Goal: Transaction & Acquisition: Purchase product/service

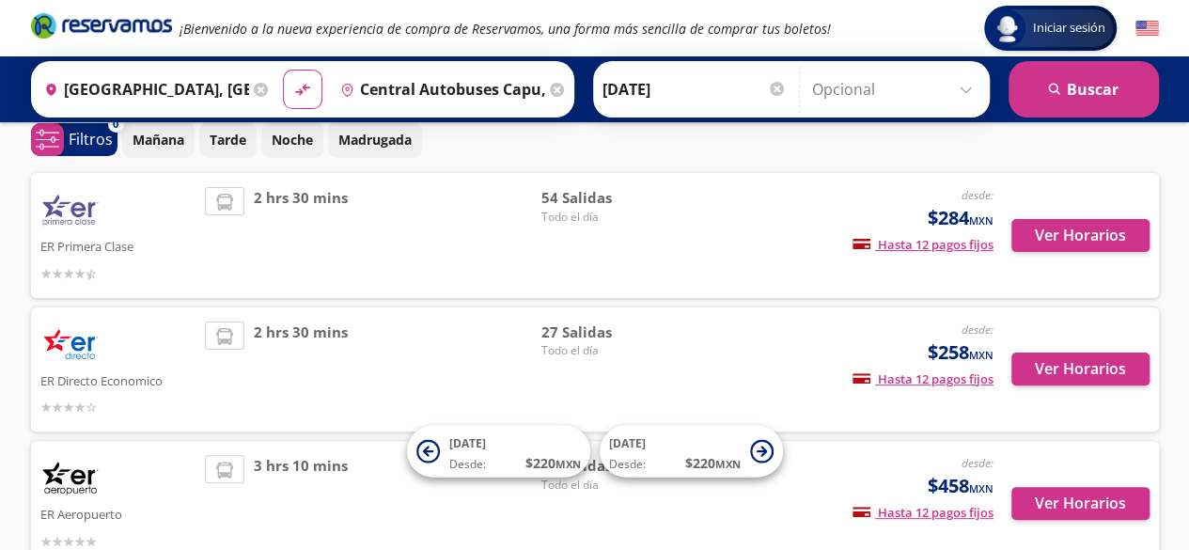
scroll to position [113, 0]
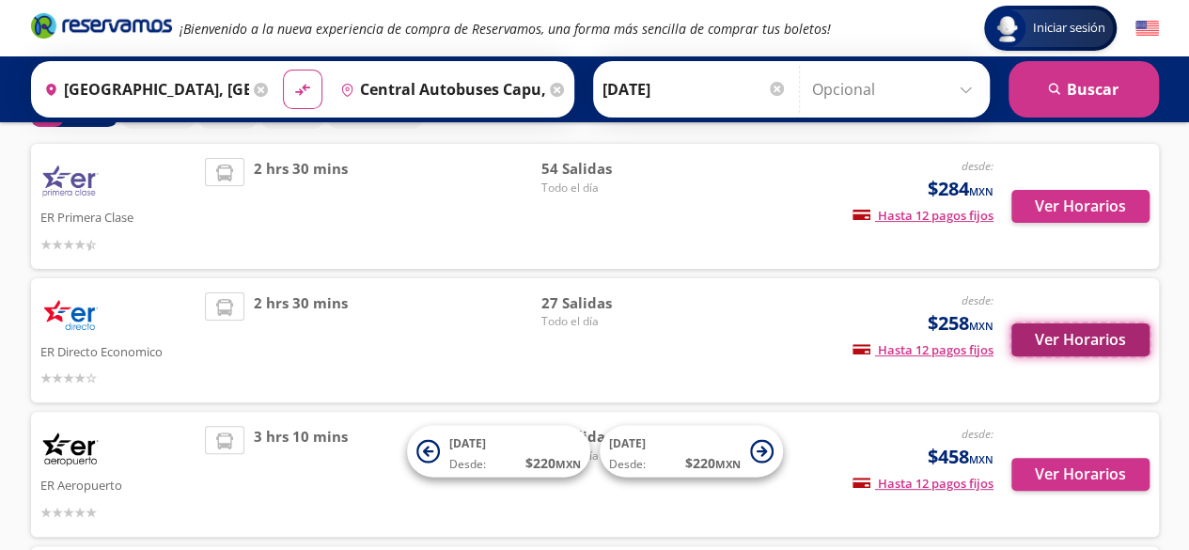
click at [1086, 335] on button "Ver Horarios" at bounding box center [1080, 339] width 138 height 33
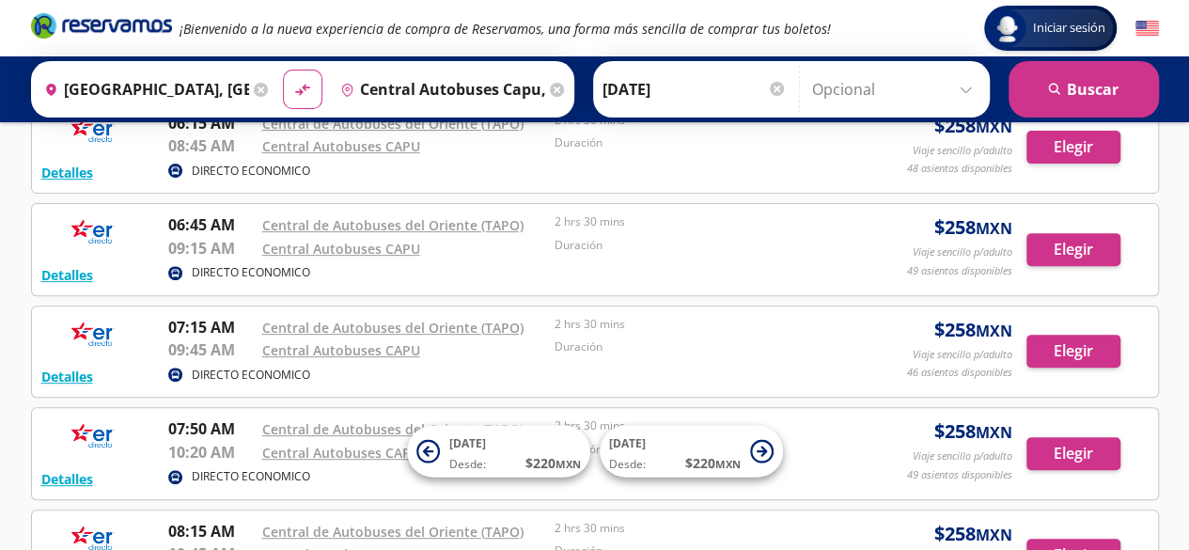
scroll to position [263, 0]
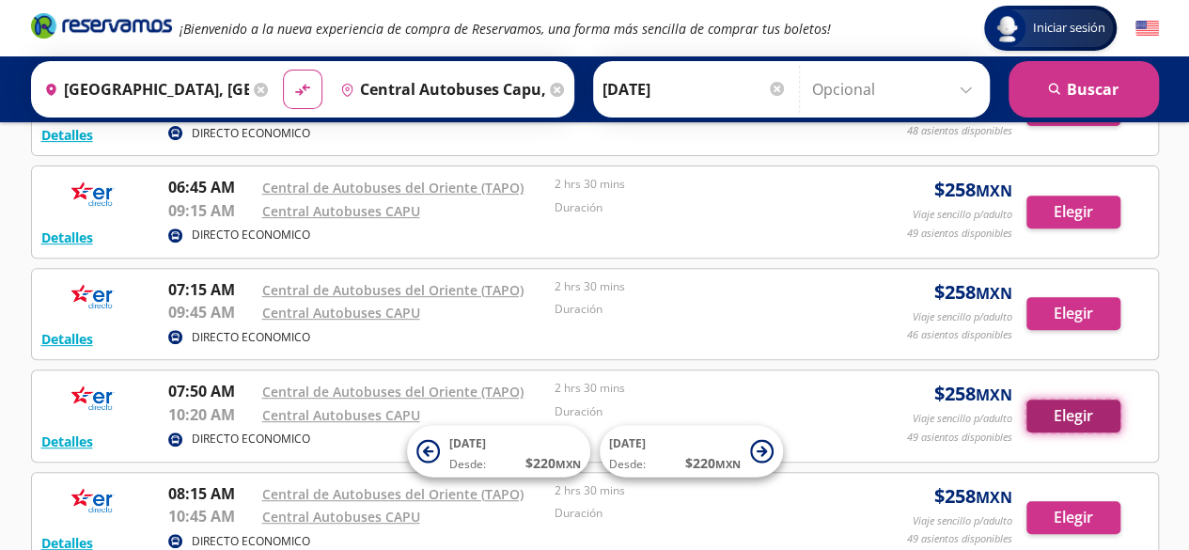
click at [1065, 409] on button "Elegir" at bounding box center [1073, 415] width 94 height 33
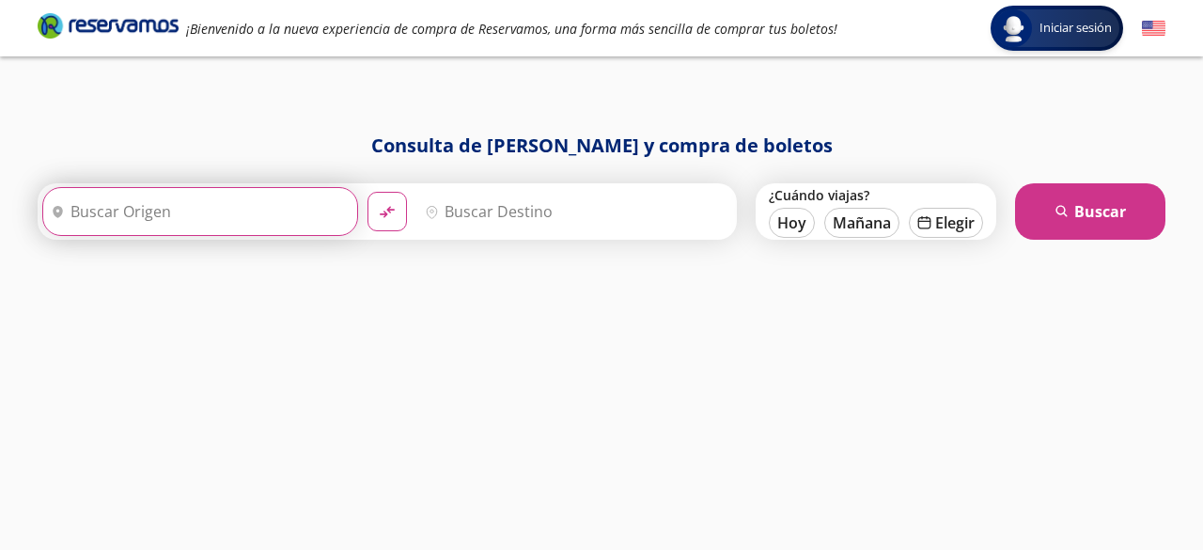
click at [87, 213] on input "Origen" at bounding box center [197, 211] width 309 height 47
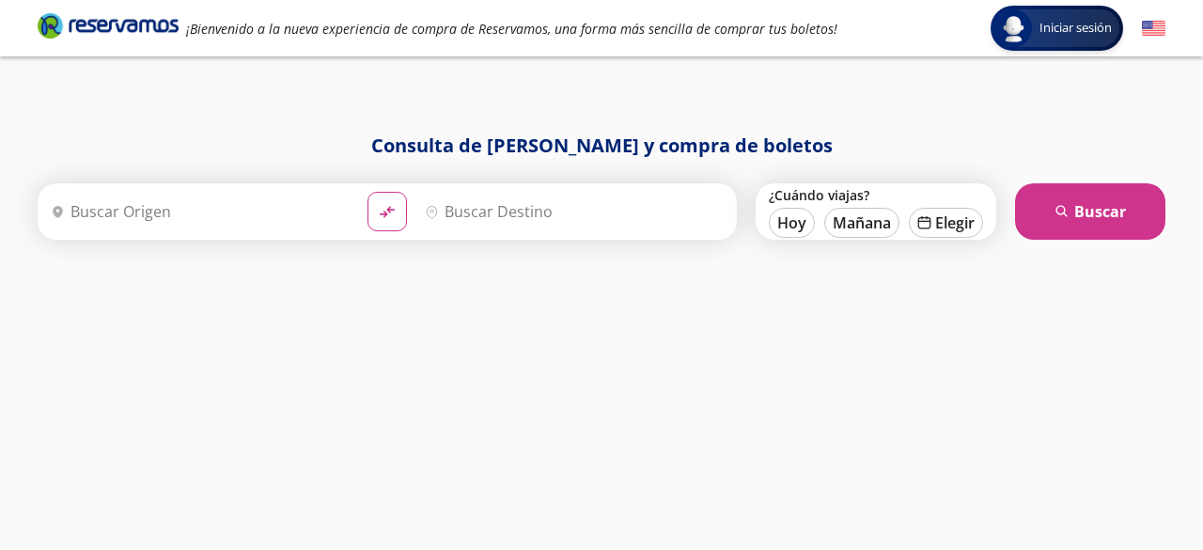
click at [611, 489] on div "Consulta de [PERSON_NAME] y compra de boletos Origen heroicons:map-pin-20-solid…" at bounding box center [601, 322] width 1146 height 381
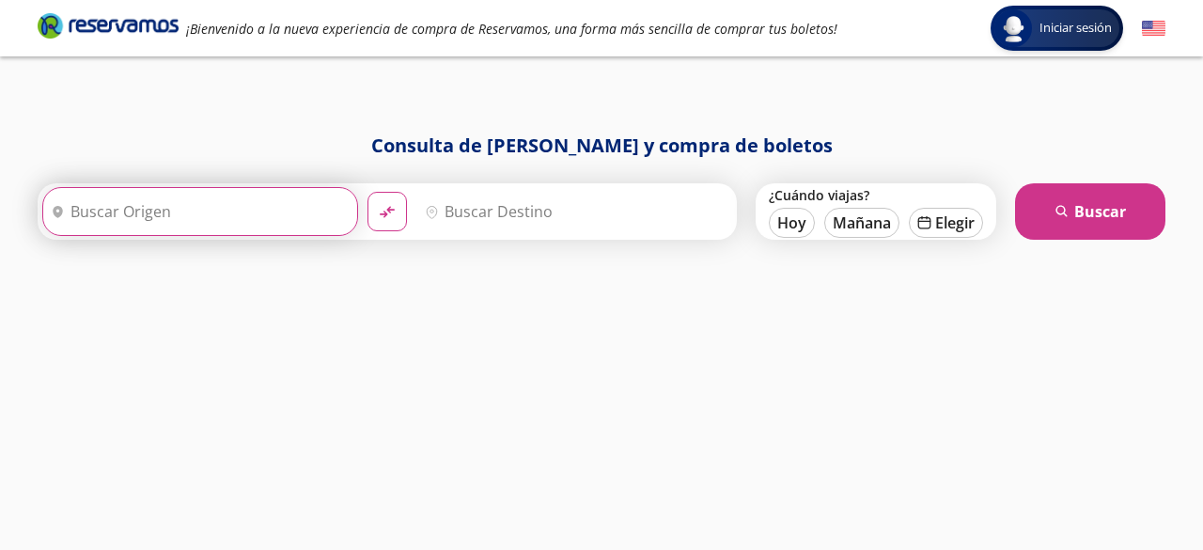
click at [245, 215] on input "Origen" at bounding box center [197, 211] width 309 height 47
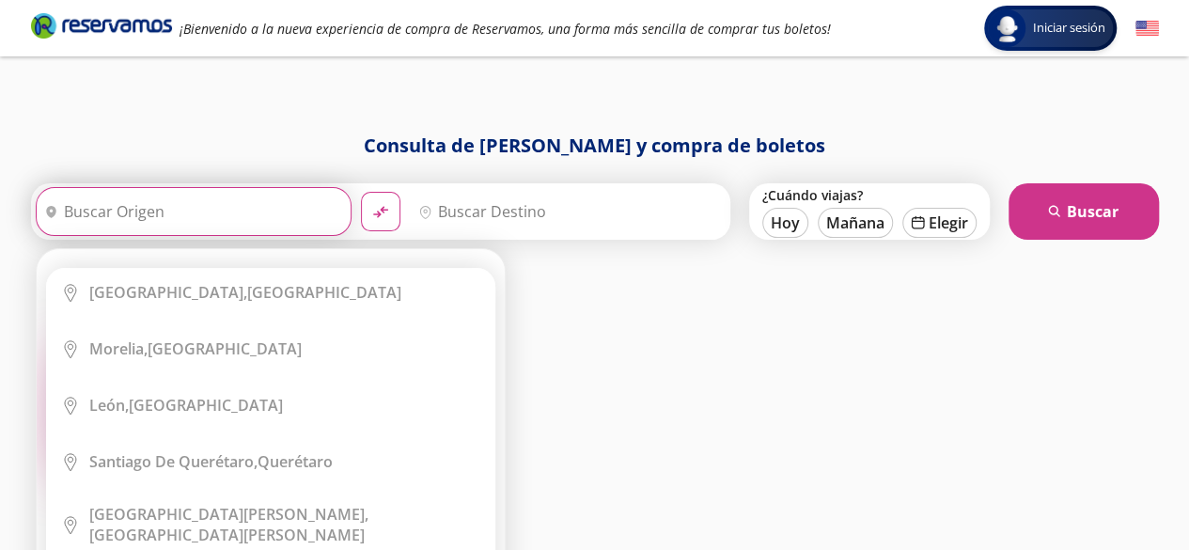
scroll to position [471, 0]
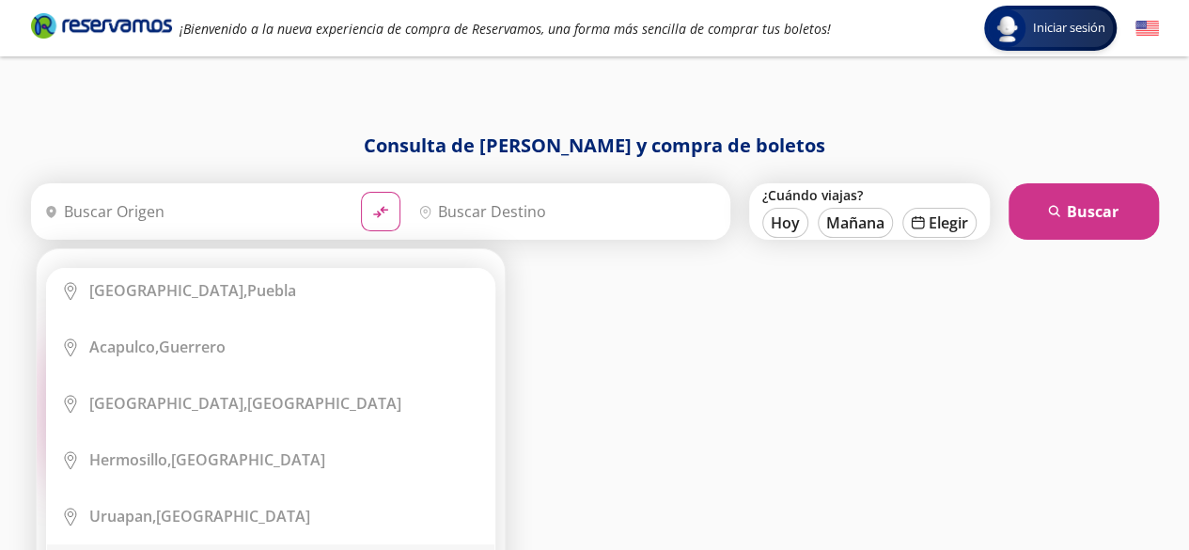
drag, startPoint x: 450, startPoint y: 491, endPoint x: 452, endPoint y: 544, distance: 52.6
click at [452, 544] on ul "City Icon [GEOGRAPHIC_DATA], [GEOGRAPHIC_DATA] City Icon [GEOGRAPHIC_DATA], [GE…" at bounding box center [270, 503] width 449 height 470
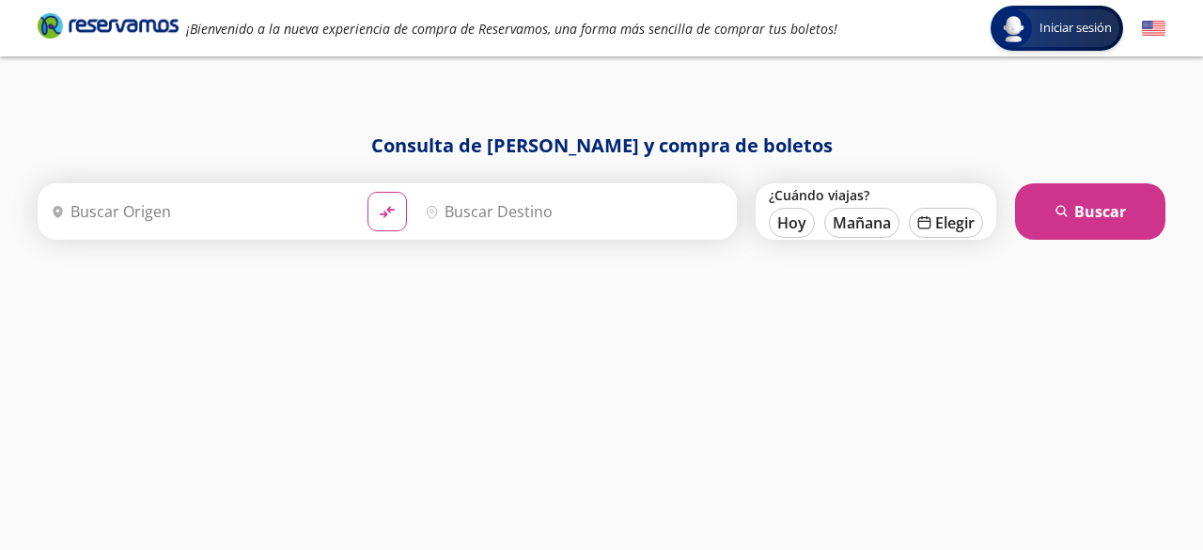
drag, startPoint x: 1189, startPoint y: 297, endPoint x: 1193, endPoint y: 345, distance: 48.1
click at [1188, 345] on html "Iniciar sesión Iniciar sesión ¡Bienvenido a la nueva experiencia de compra de R…" at bounding box center [601, 275] width 1203 height 550
click at [1186, 446] on div "Iniciar sesión Iniciar sesión ¡Bienvenido a la nueva experiencia de compra de R…" at bounding box center [601, 275] width 1203 height 550
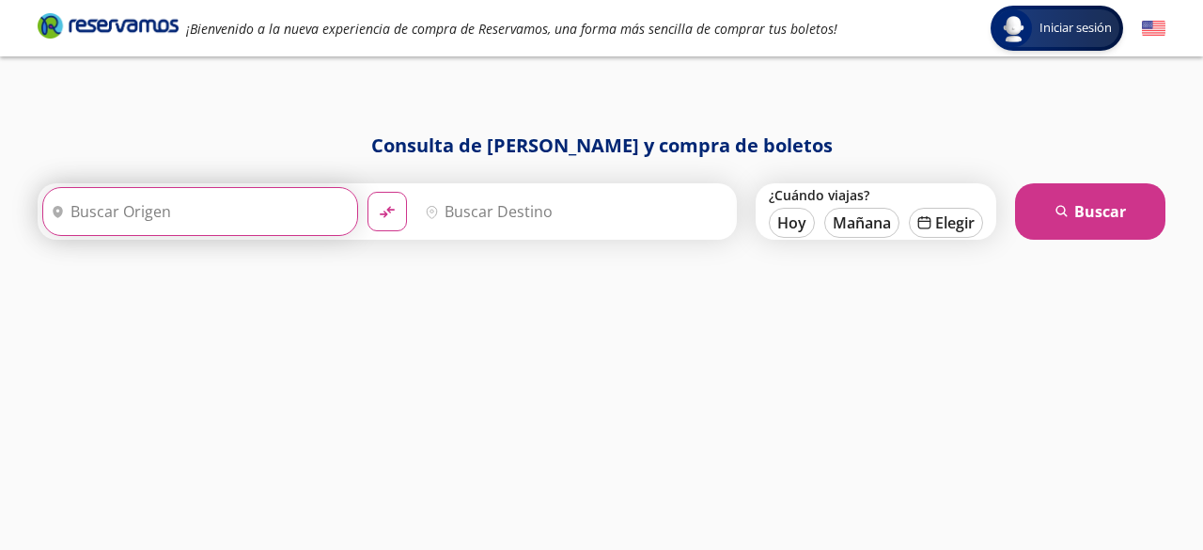
click at [273, 198] on input "Origen" at bounding box center [197, 211] width 309 height 47
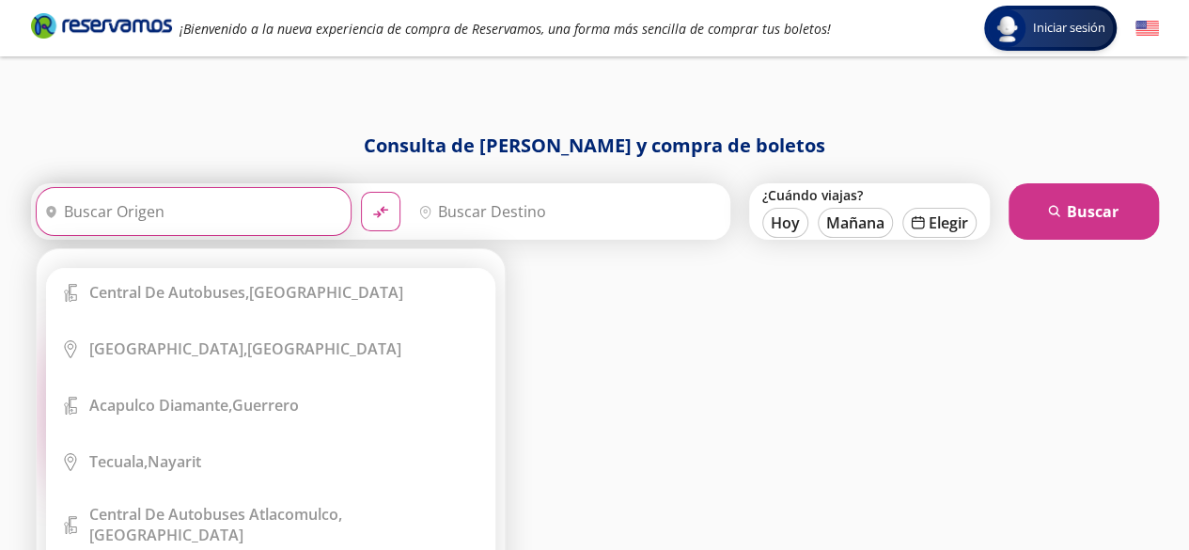
scroll to position [10325, 0]
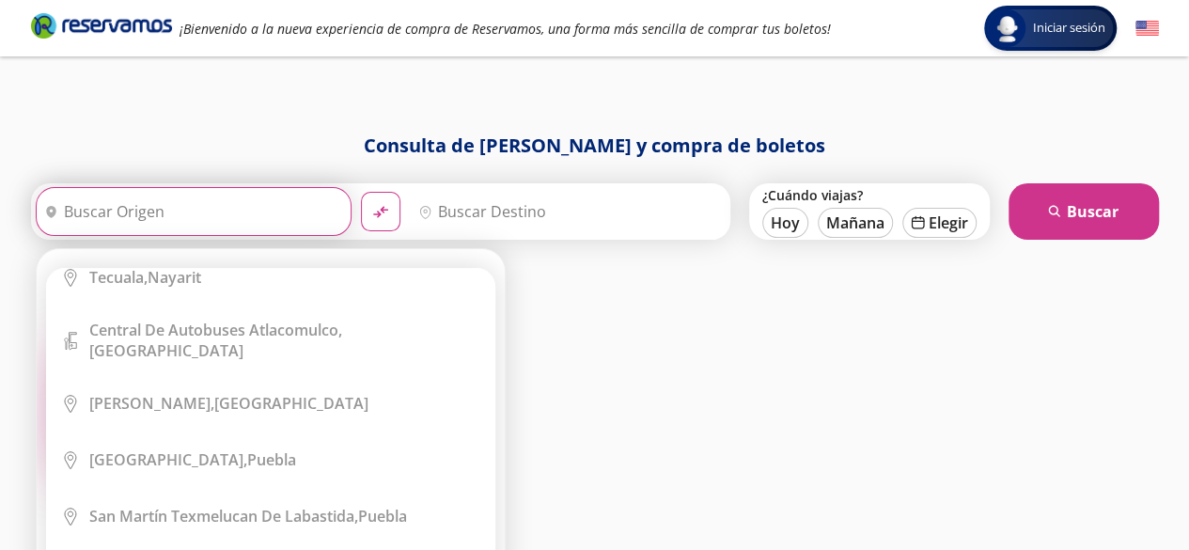
click at [188, 206] on input "Origen" at bounding box center [191, 211] width 309 height 47
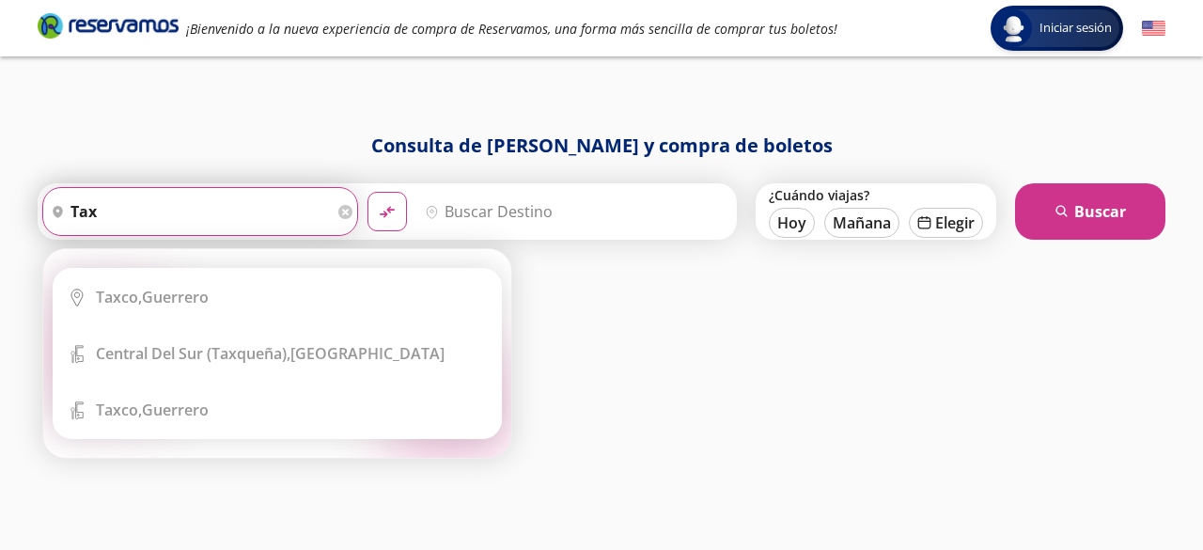
scroll to position [0, 0]
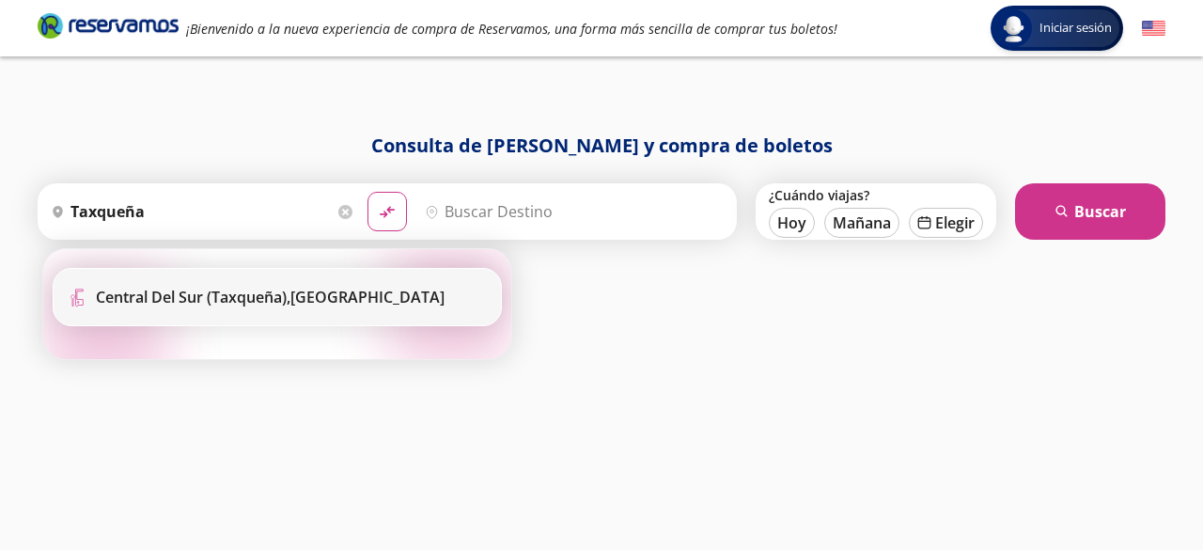
click at [207, 294] on b "Central del Sur (taxqueña)," at bounding box center [193, 297] width 194 height 21
type input "Central del Sur (taxqueña), [GEOGRAPHIC_DATA]"
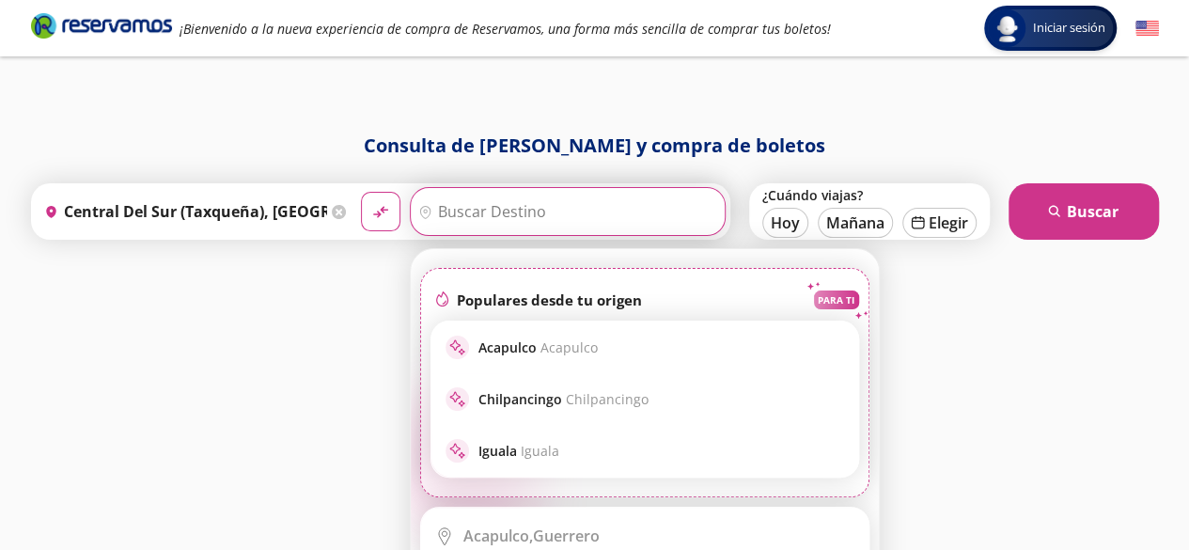
click at [508, 211] on input "Destino" at bounding box center [565, 211] width 309 height 47
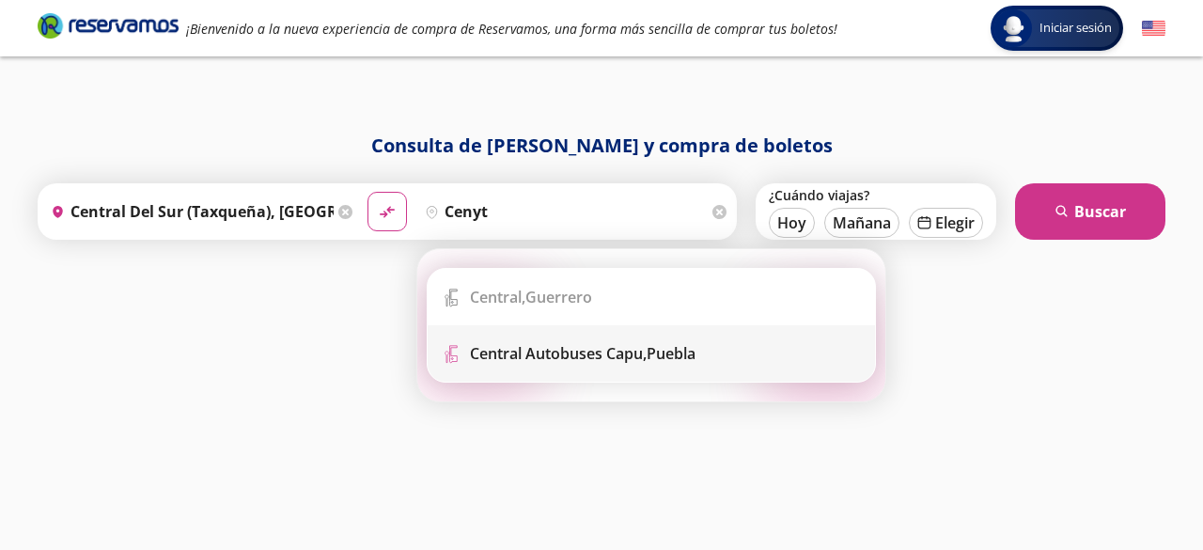
click at [554, 348] on b "Central Autobuses Capu," at bounding box center [558, 353] width 177 height 21
type input "Central Autobuses Capu, [GEOGRAPHIC_DATA]"
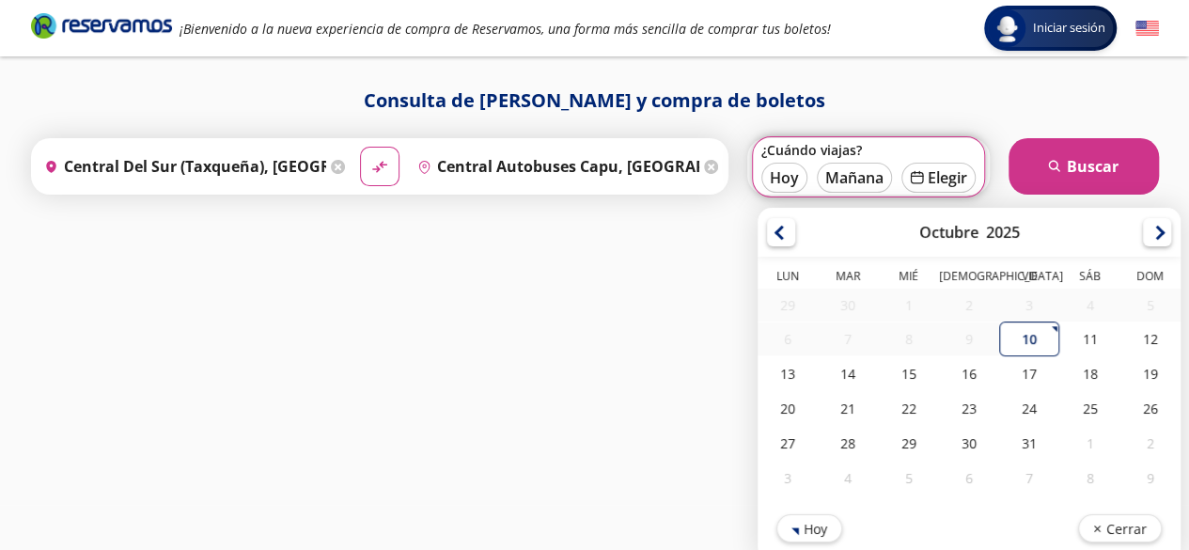
scroll to position [50, 0]
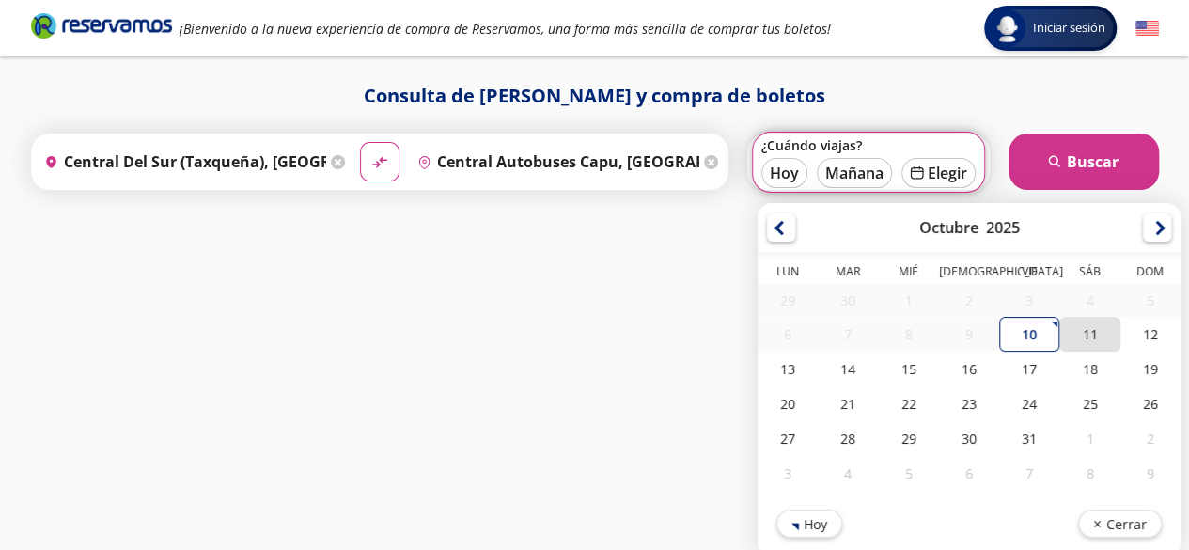
click at [1090, 323] on div "11" at bounding box center [1089, 334] width 60 height 35
type input "[DATE]"
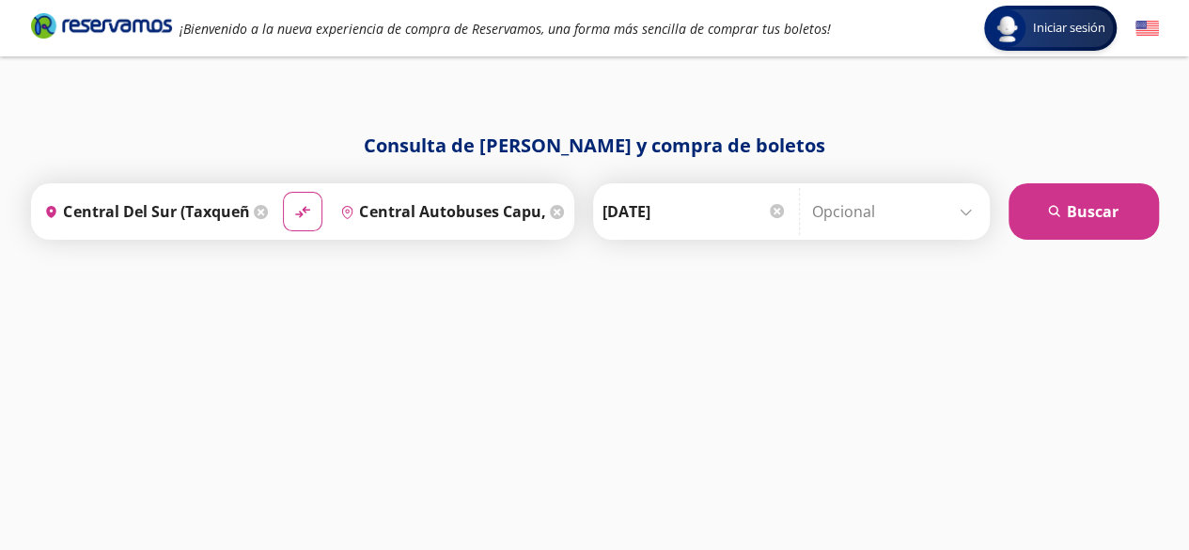
scroll to position [0, 0]
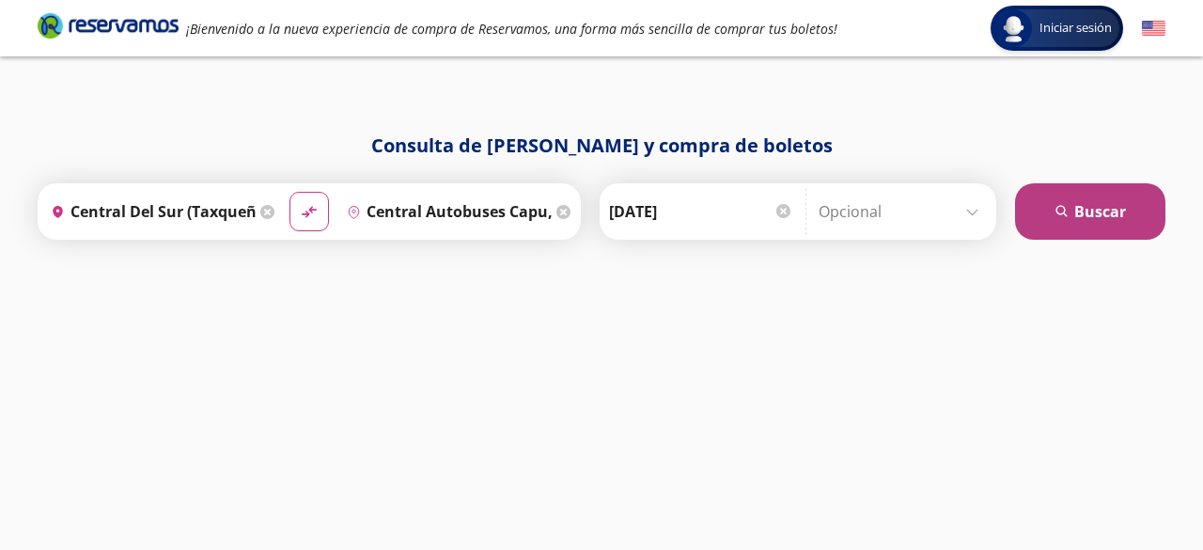
click at [1073, 220] on button "search [GEOGRAPHIC_DATA]" at bounding box center [1090, 211] width 150 height 56
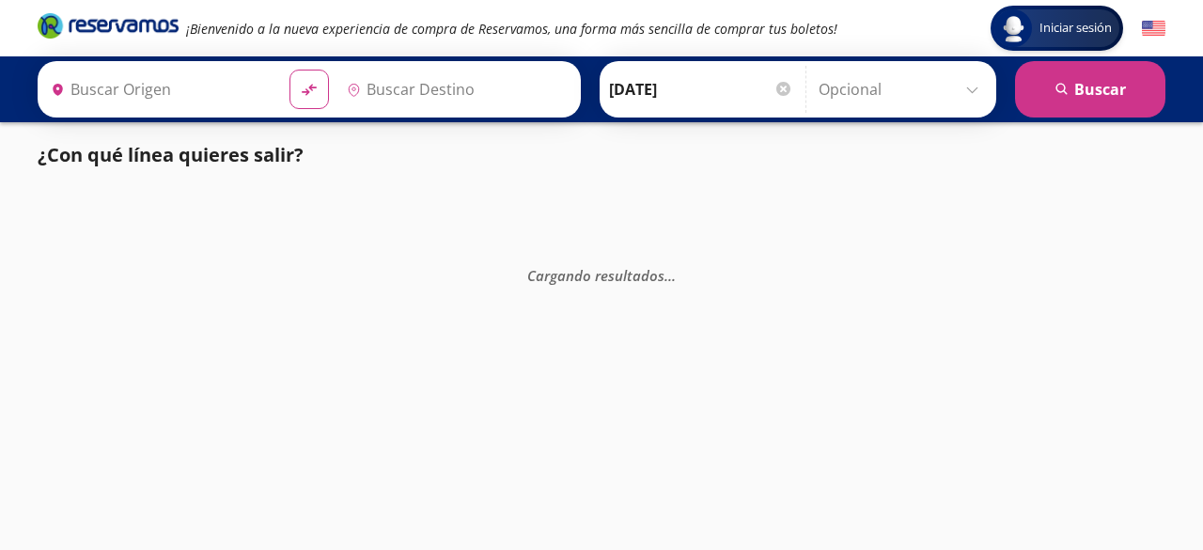
type input "Central Autobuses Capu, [GEOGRAPHIC_DATA]"
type input "Central del Sur (taxqueña), [GEOGRAPHIC_DATA]"
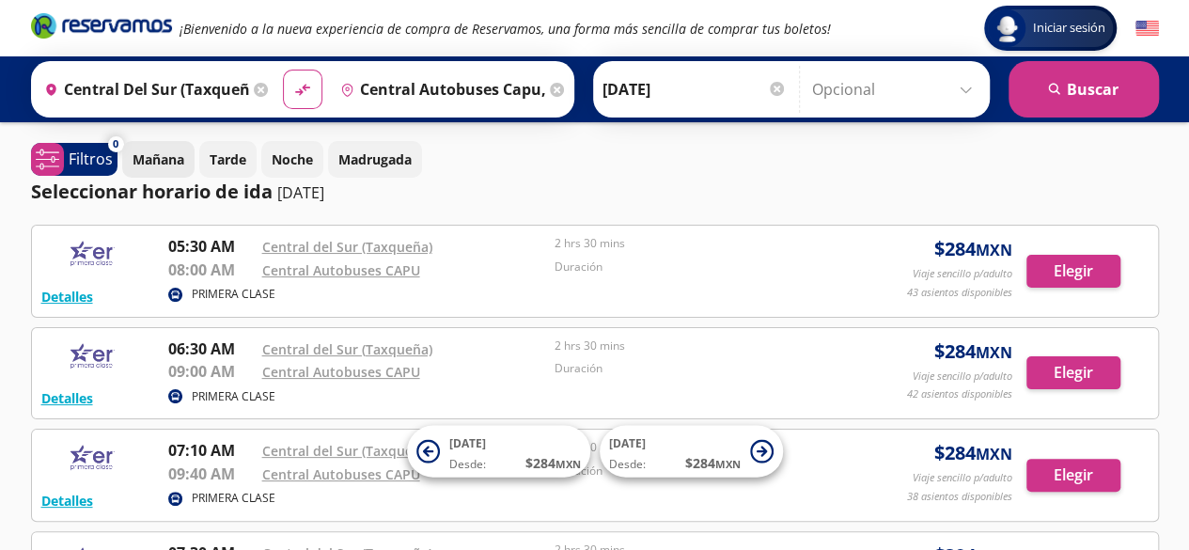
click at [160, 153] on p "Mañana" at bounding box center [158, 159] width 52 height 20
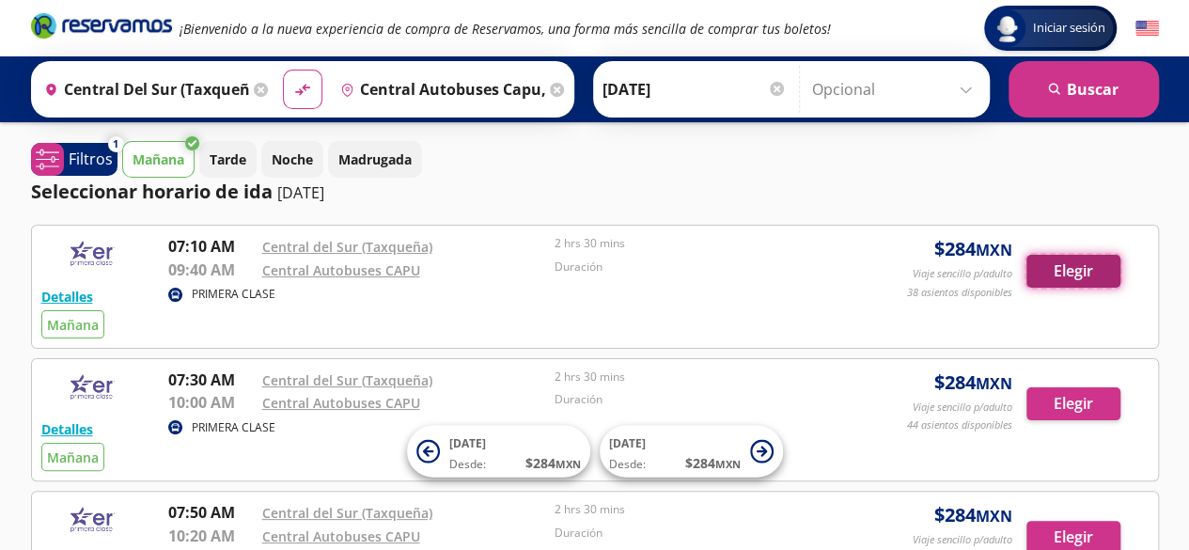
click at [1071, 271] on button "Elegir" at bounding box center [1073, 271] width 94 height 33
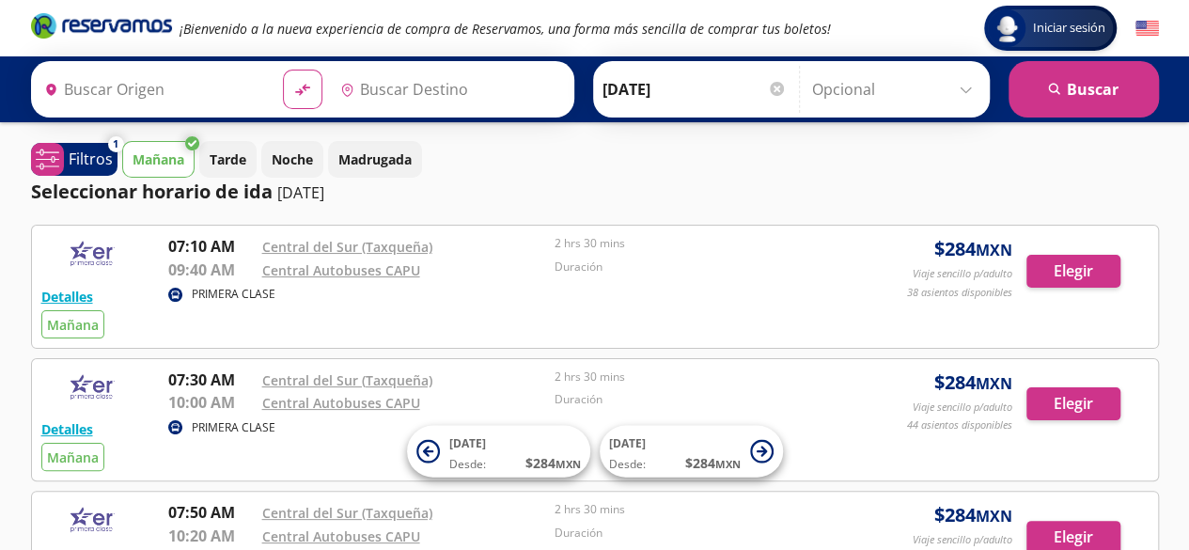
type input "Central del Sur (taxqueña), [GEOGRAPHIC_DATA]"
type input "Central Autobuses Capu, [GEOGRAPHIC_DATA]"
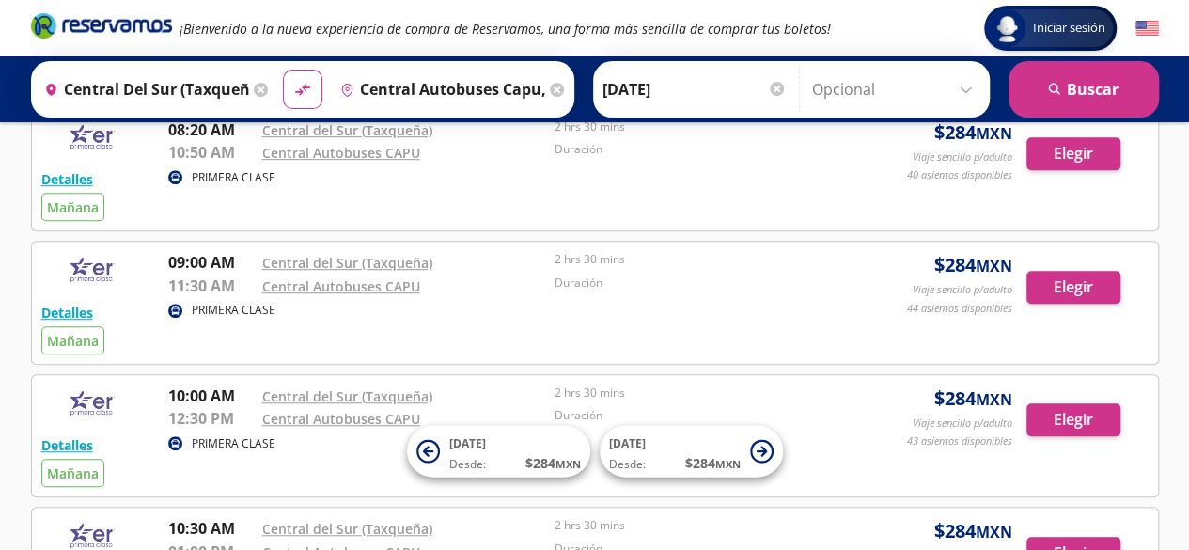
scroll to position [601, 0]
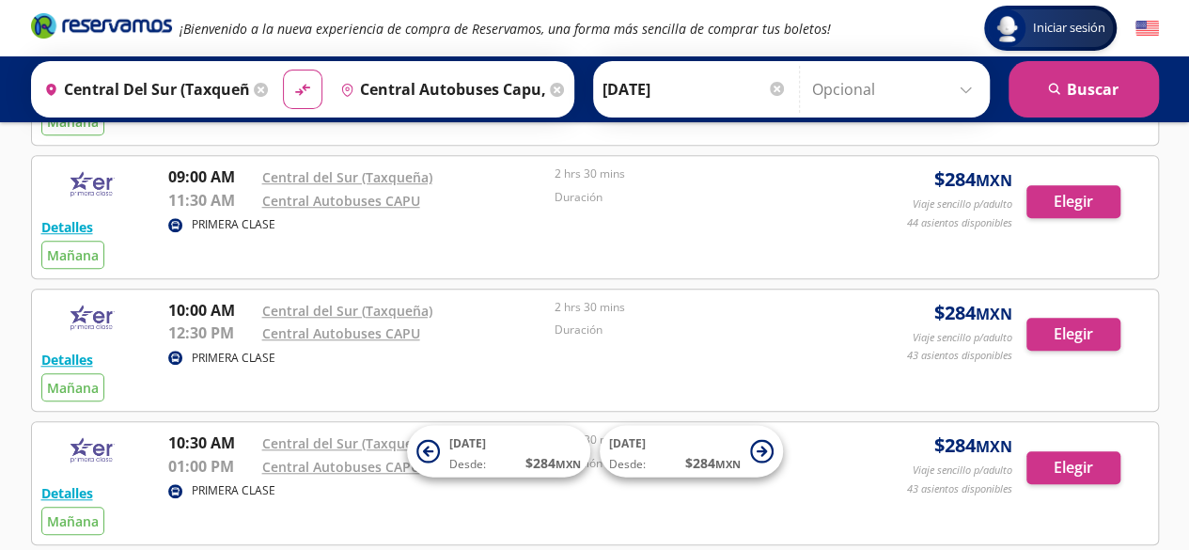
click at [194, 321] on p "12:30 PM" at bounding box center [210, 332] width 85 height 23
click at [1080, 326] on button "Elegir" at bounding box center [1073, 334] width 94 height 33
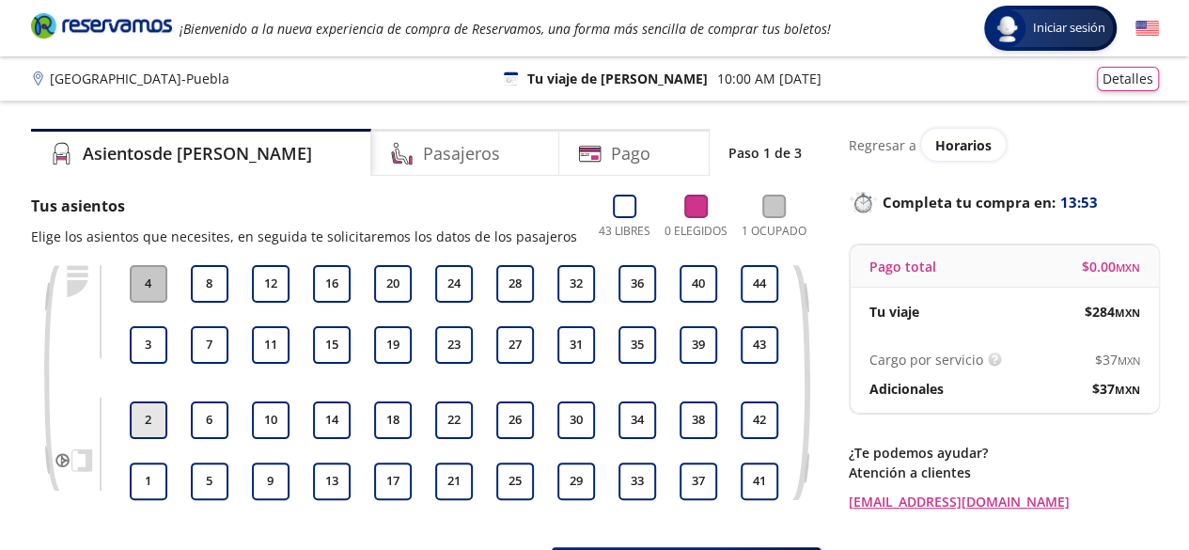
click at [155, 423] on button "2" at bounding box center [149, 420] width 38 height 38
click at [152, 481] on button "1" at bounding box center [149, 481] width 38 height 38
click at [423, 150] on h4 "Pasajeros" at bounding box center [461, 153] width 77 height 25
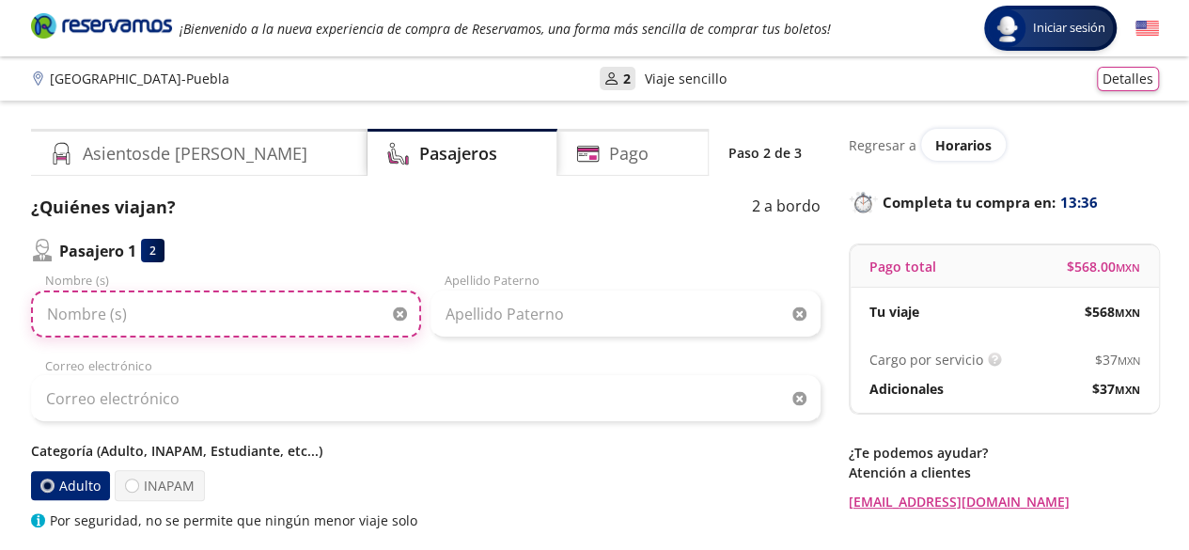
click at [240, 312] on input "Nombre (s)" at bounding box center [226, 313] width 390 height 47
type input "T"
type input "[GEOGRAPHIC_DATA]"
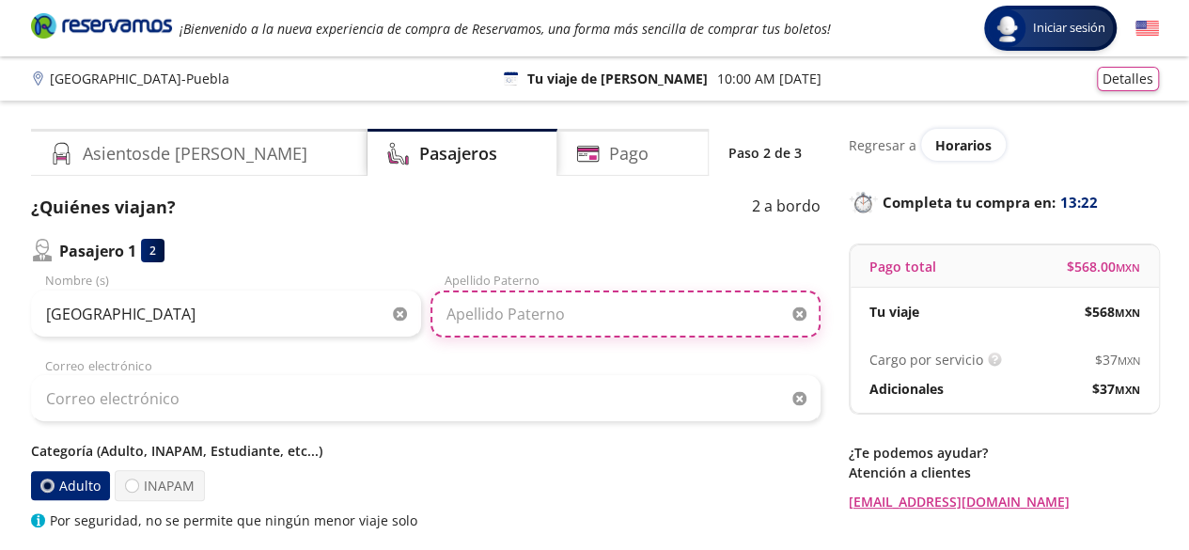
click at [601, 313] on input "Apellido Paterno" at bounding box center [625, 313] width 390 height 47
type input "[PERSON_NAME]"
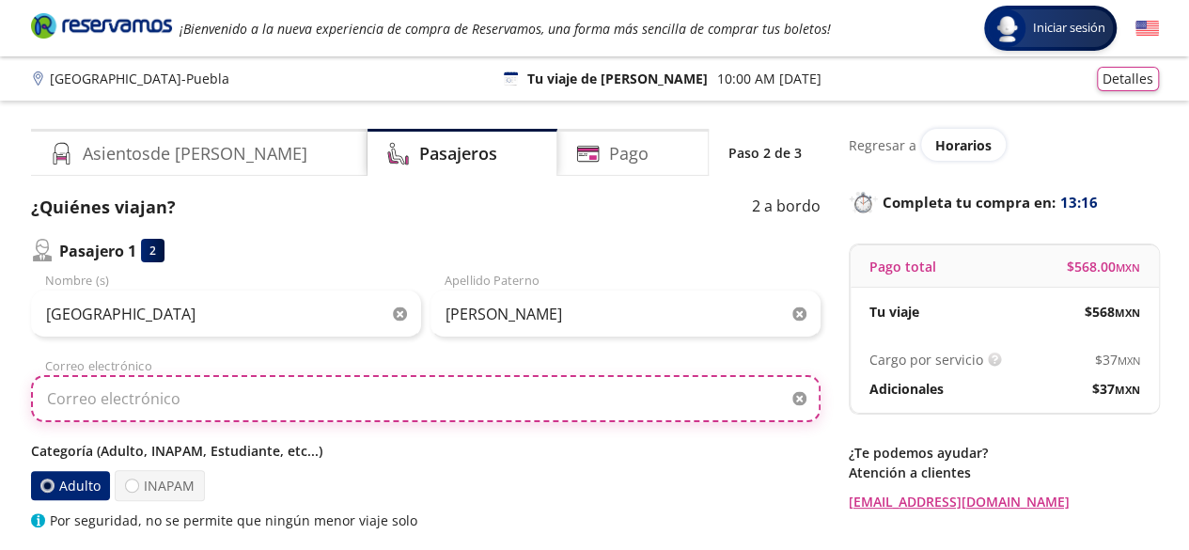
click at [146, 401] on input "Correo electrónico" at bounding box center [425, 398] width 789 height 47
type input "T"
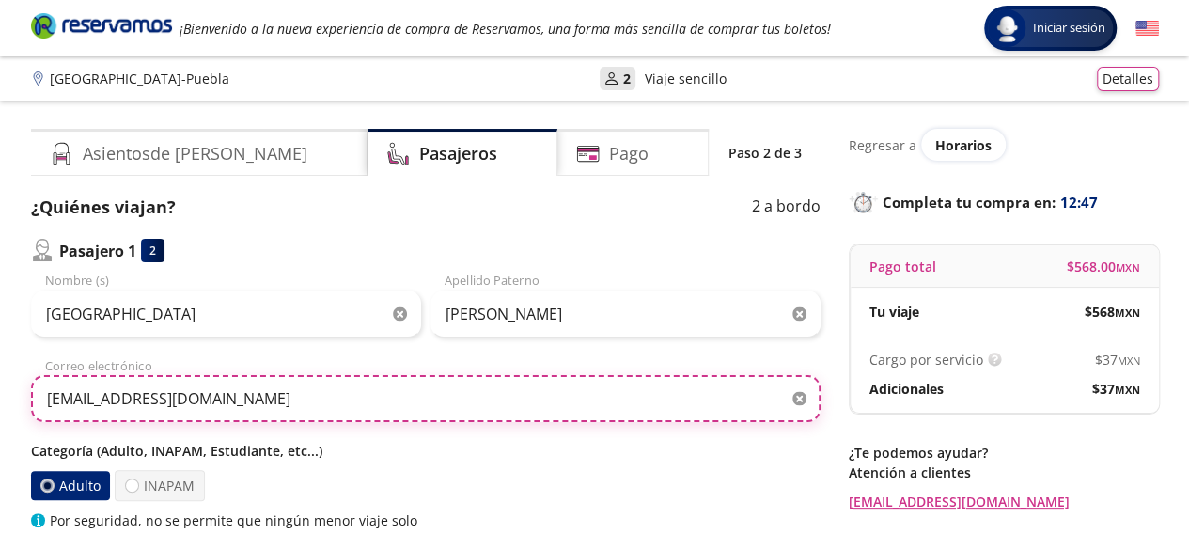
type input "[EMAIL_ADDRESS][DOMAIN_NAME]"
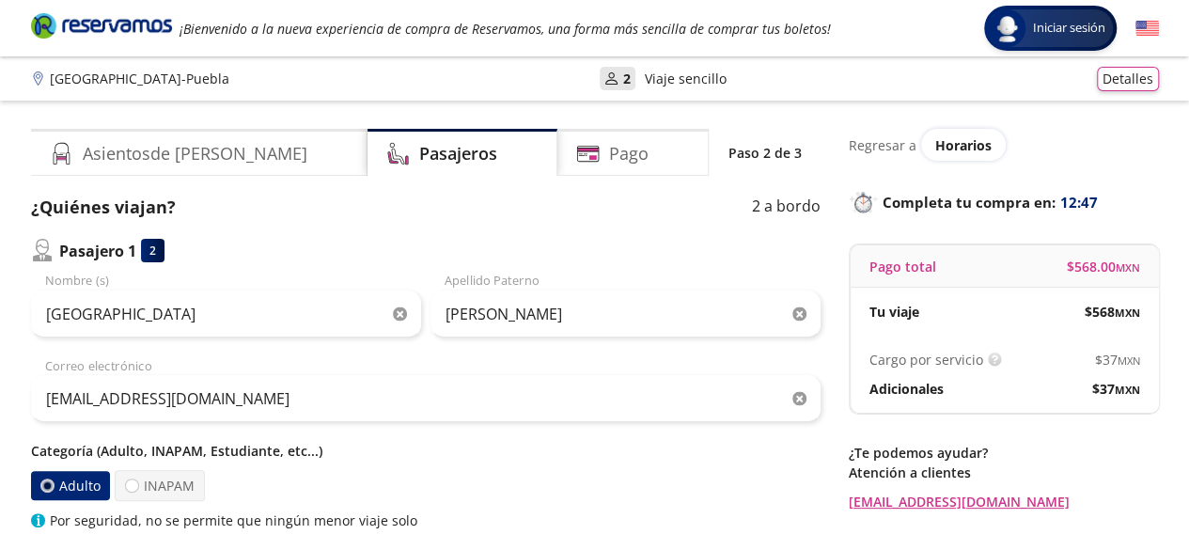
click at [667, 435] on div "ARGENTINA Nombre (s) [PERSON_NAME] Paterno [EMAIL_ADDRESS][DOMAIN_NAME] Correo …" at bounding box center [425, 401] width 789 height 258
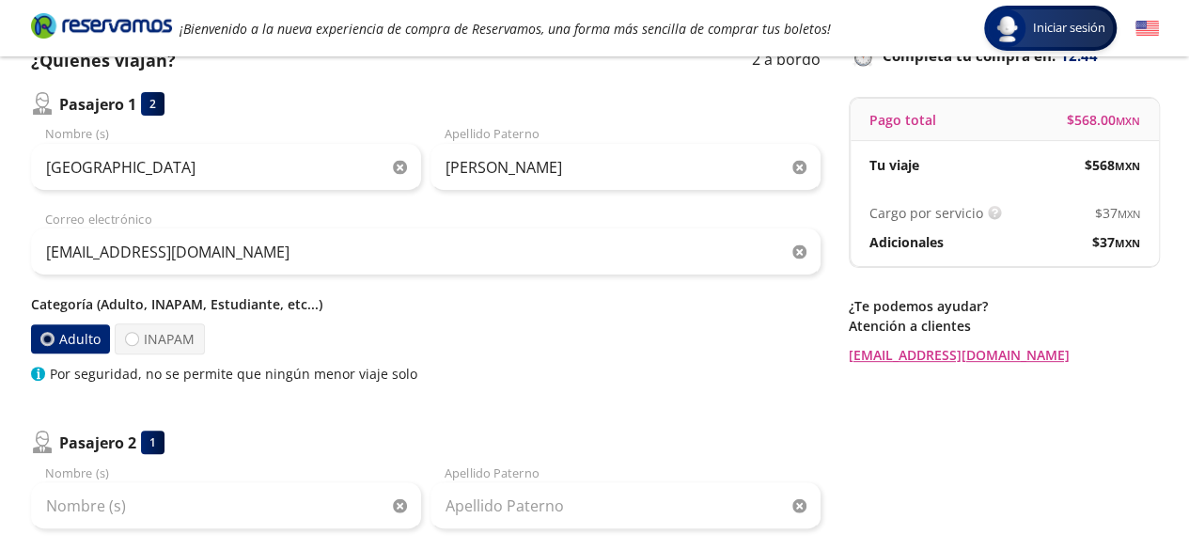
scroll to position [150, 0]
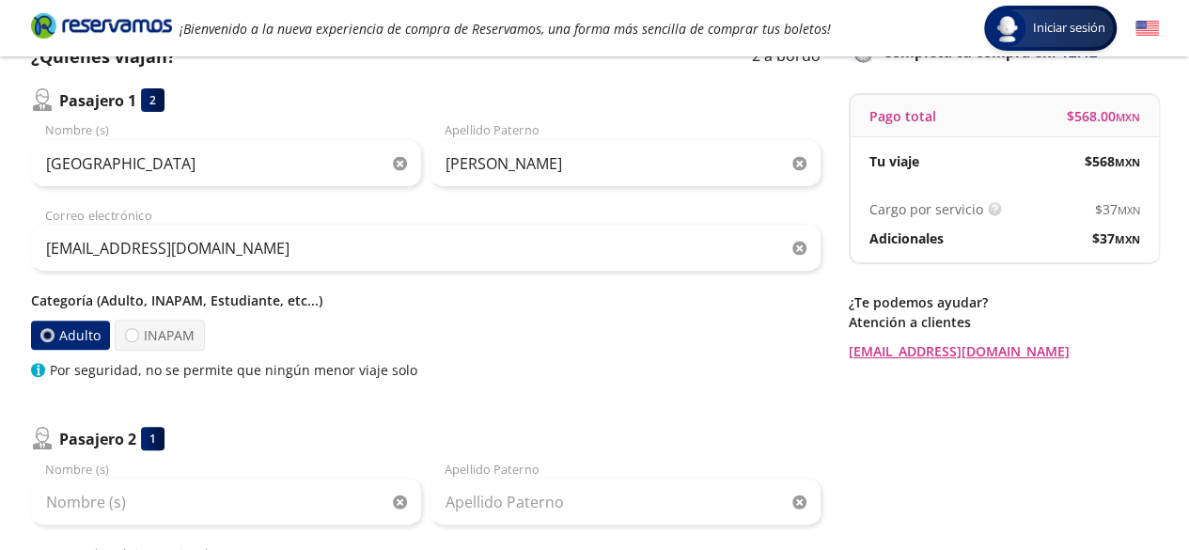
click at [86, 329] on label "Adulto" at bounding box center [70, 334] width 80 height 29
click at [53, 329] on input "Adulto" at bounding box center [46, 335] width 12 height 12
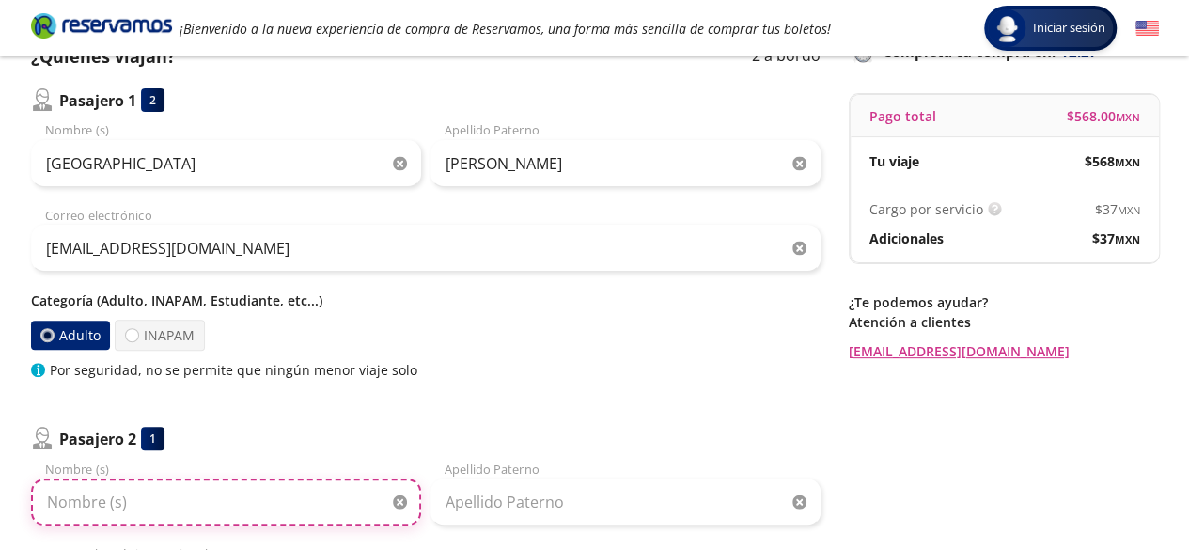
click at [143, 501] on input "Nombre (s)" at bounding box center [226, 501] width 390 height 47
type input "videl"
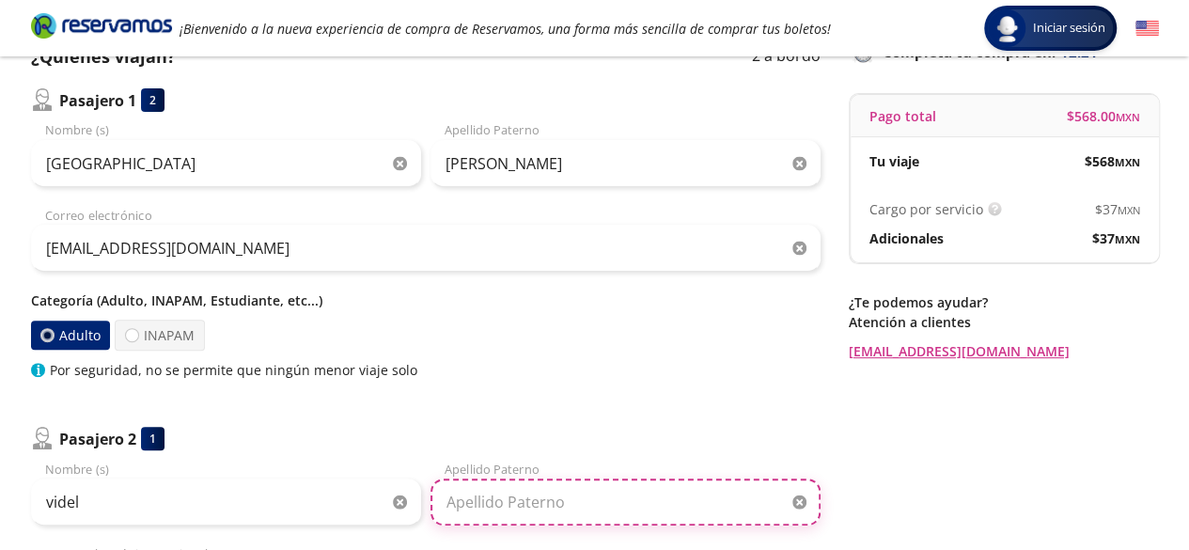
click at [503, 497] on input "Apellido Paterno" at bounding box center [625, 501] width 390 height 47
type input "i"
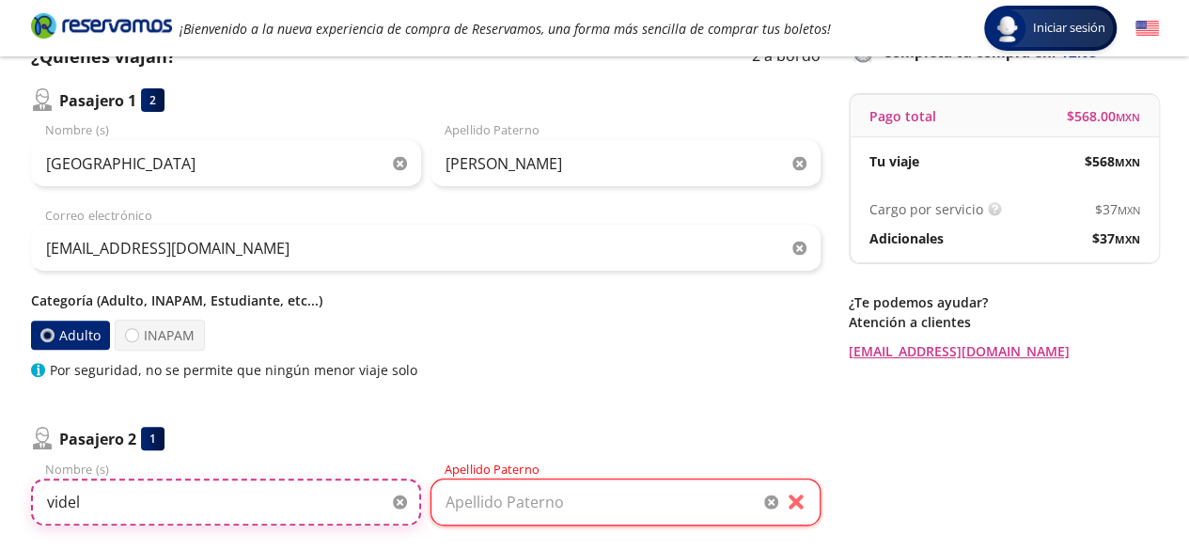
click at [89, 511] on input "videl" at bounding box center [226, 501] width 390 height 47
type input "v"
type input "VIDEL"
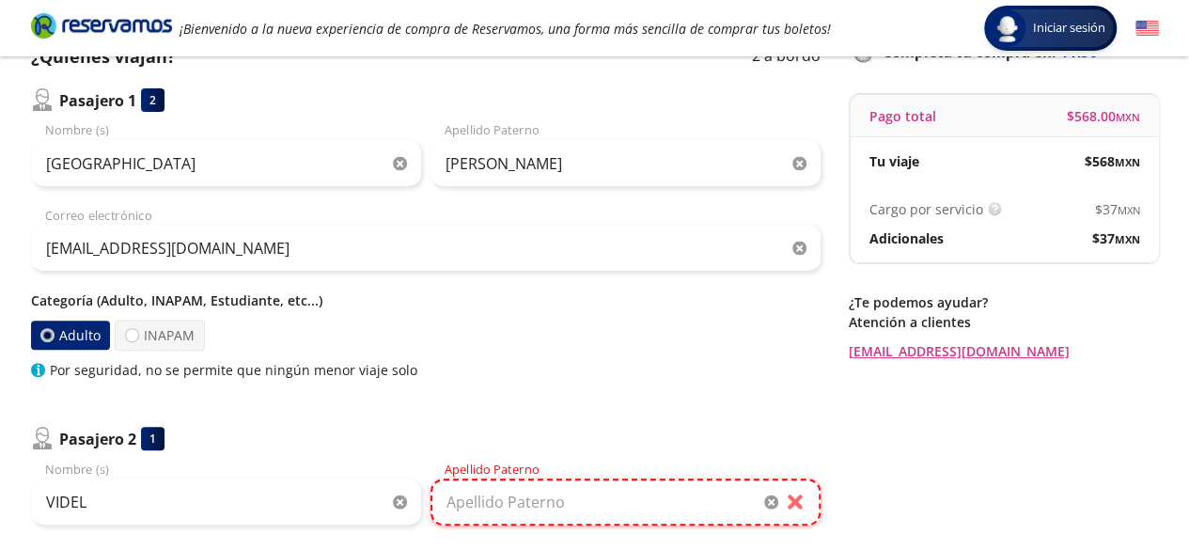
click at [474, 490] on input "Apellido Paterno" at bounding box center [625, 501] width 390 height 47
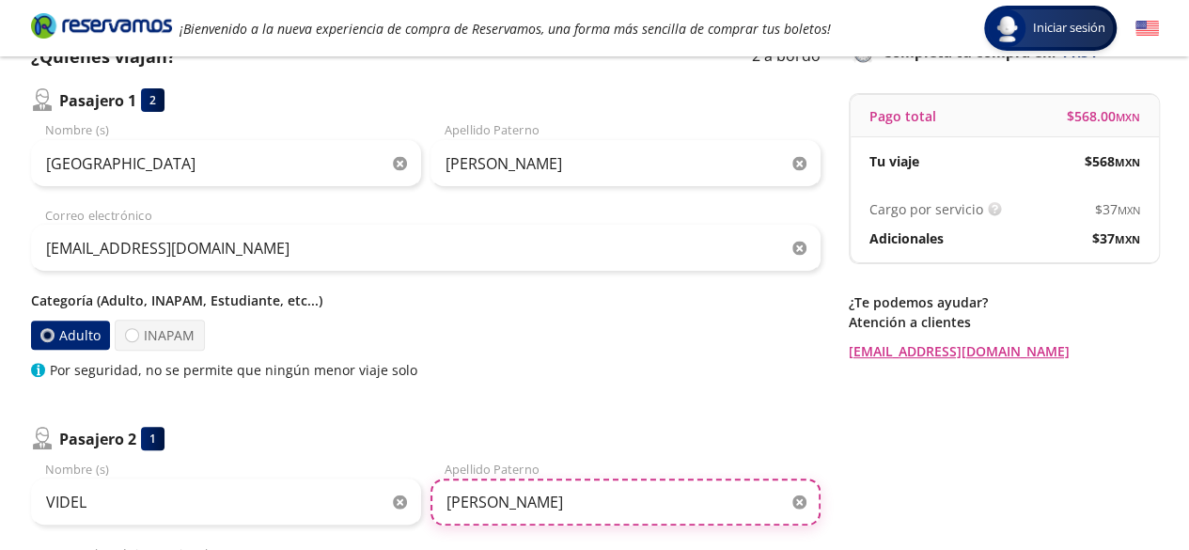
type input "[PERSON_NAME]"
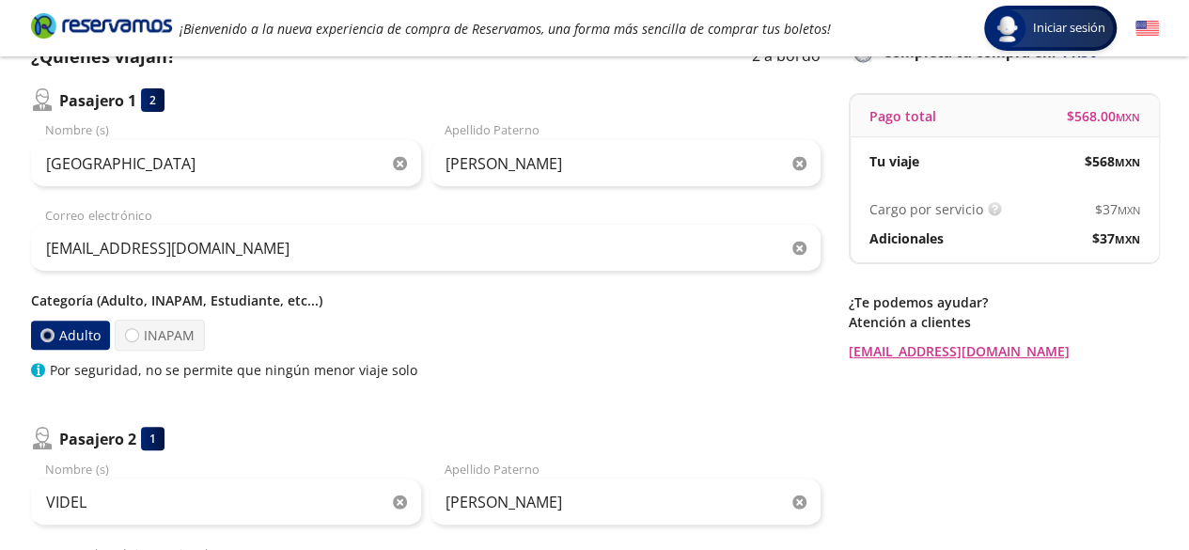
click at [956, 492] on div "Regresar a Horarios Completa tu compra en : 11:50 Pago total $ 568.00 MXN Tu vi…" at bounding box center [1003, 442] width 310 height 929
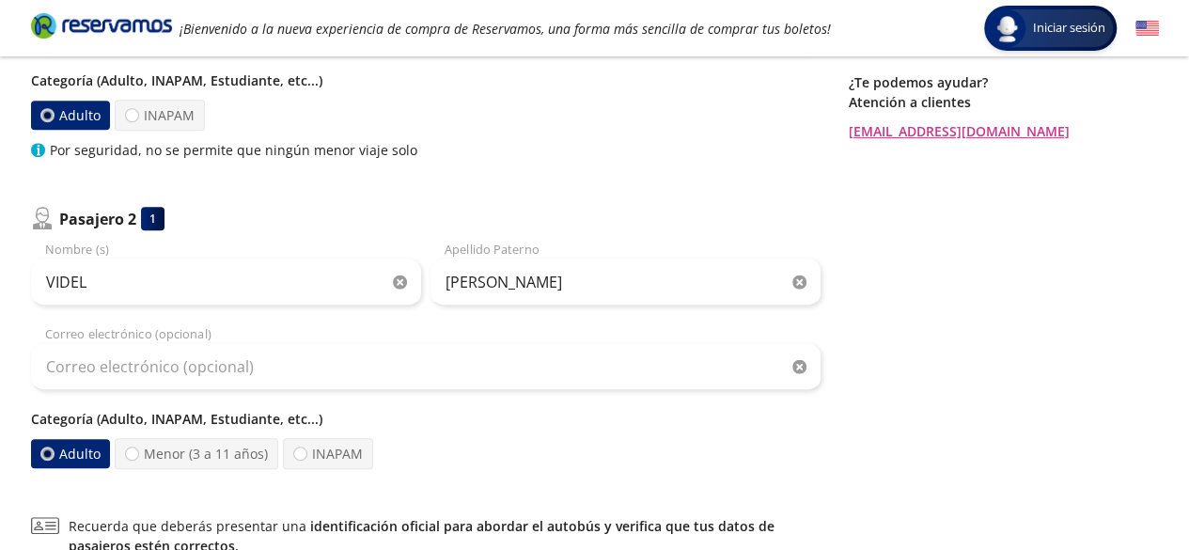
scroll to position [376, 0]
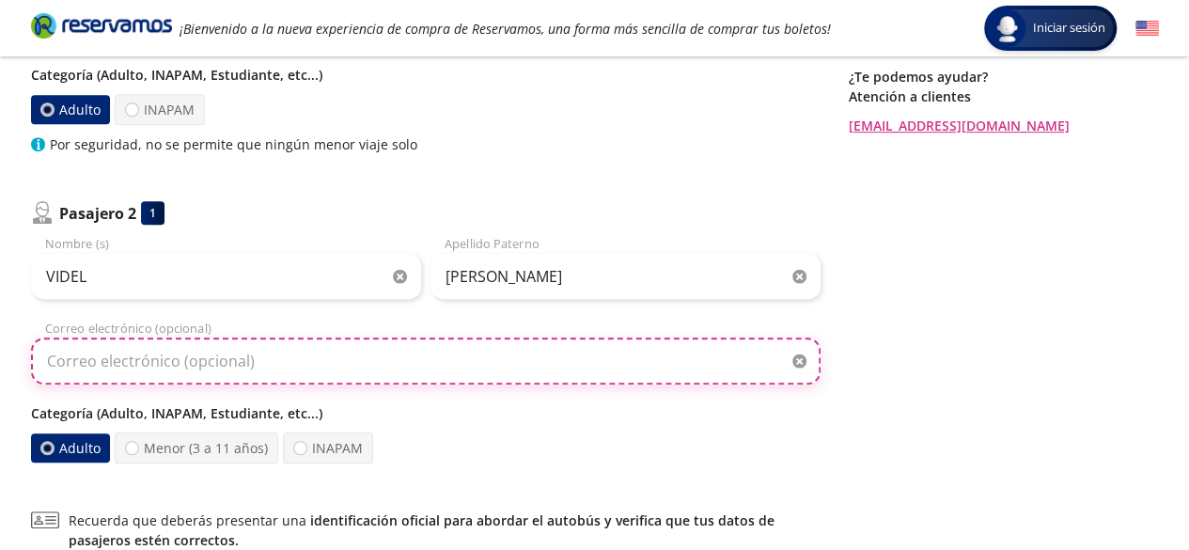
click at [309, 350] on input "Correo electrónico (opcional)" at bounding box center [425, 360] width 789 height 47
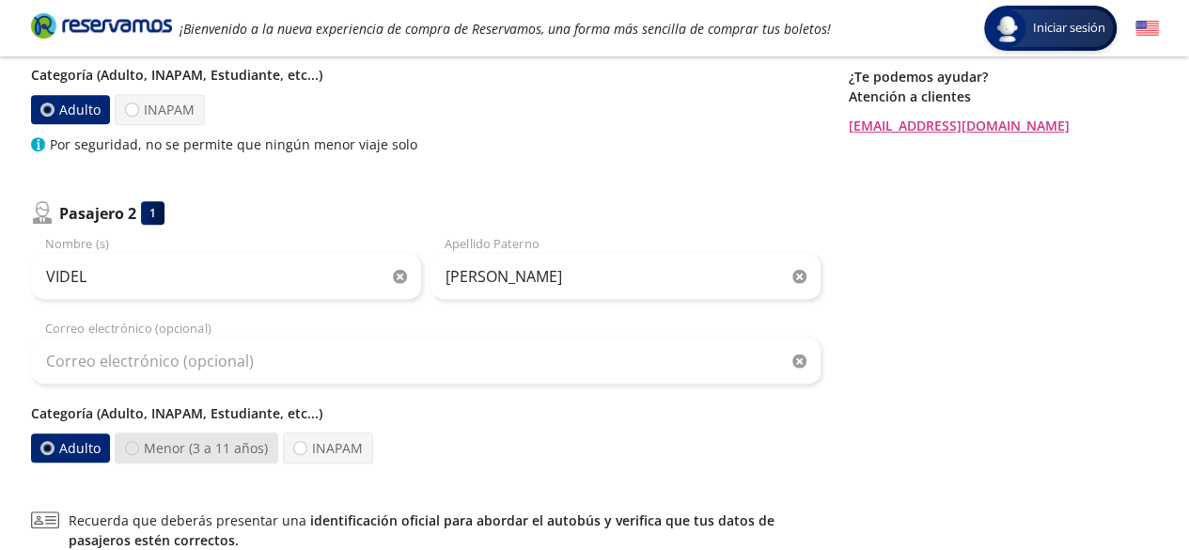
click at [133, 444] on div at bounding box center [132, 448] width 14 height 14
click at [133, 444] on input "Menor (3 a 11 años)" at bounding box center [132, 448] width 12 height 12
radio input "true"
radio input "false"
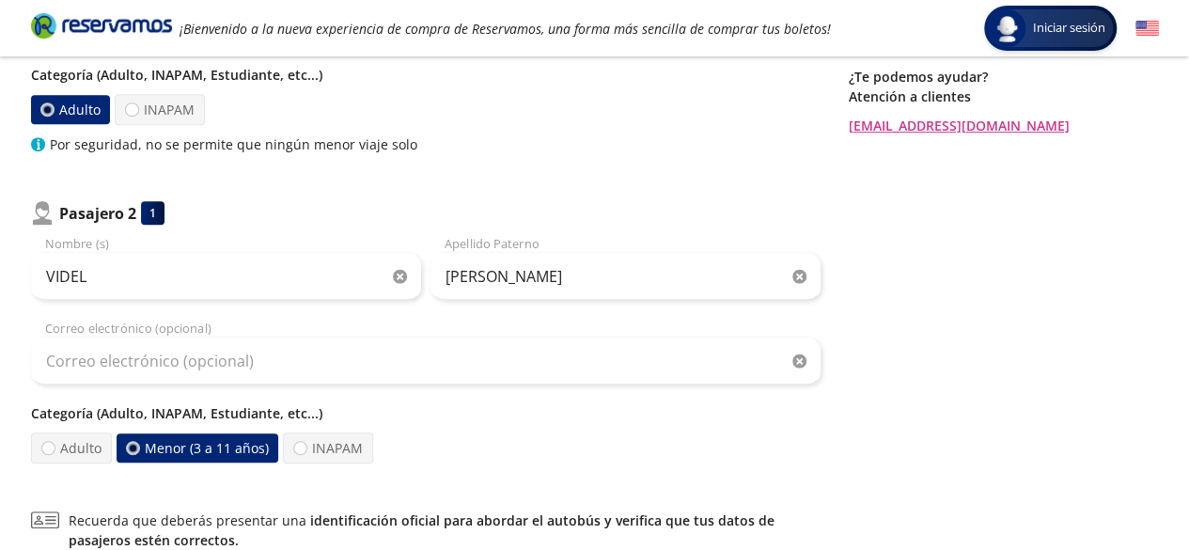
click at [941, 392] on div "Regresar a Horarios Completa tu compra en : 11:37 Pago total $ 568.00 MXN Tu vi…" at bounding box center [1003, 217] width 310 height 929
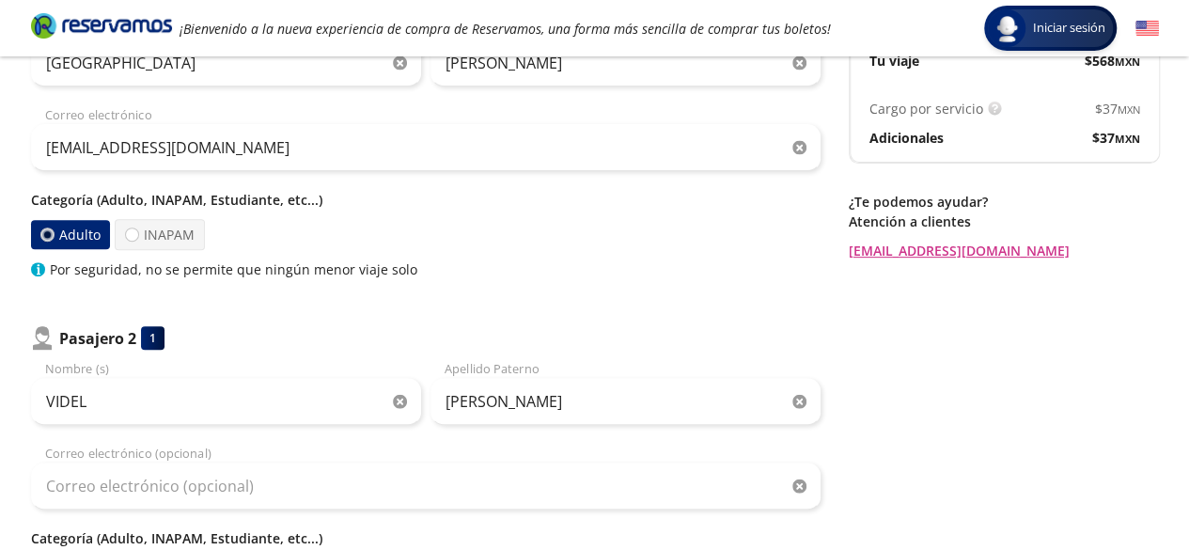
scroll to position [225, 0]
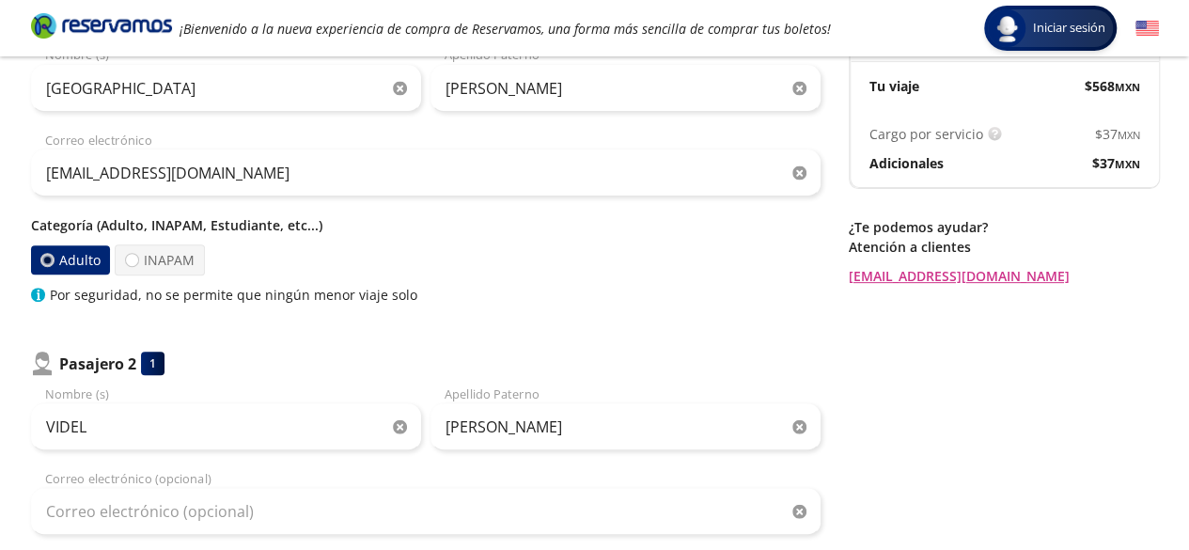
click at [1070, 241] on p "Atención a clientes" at bounding box center [1003, 247] width 310 height 20
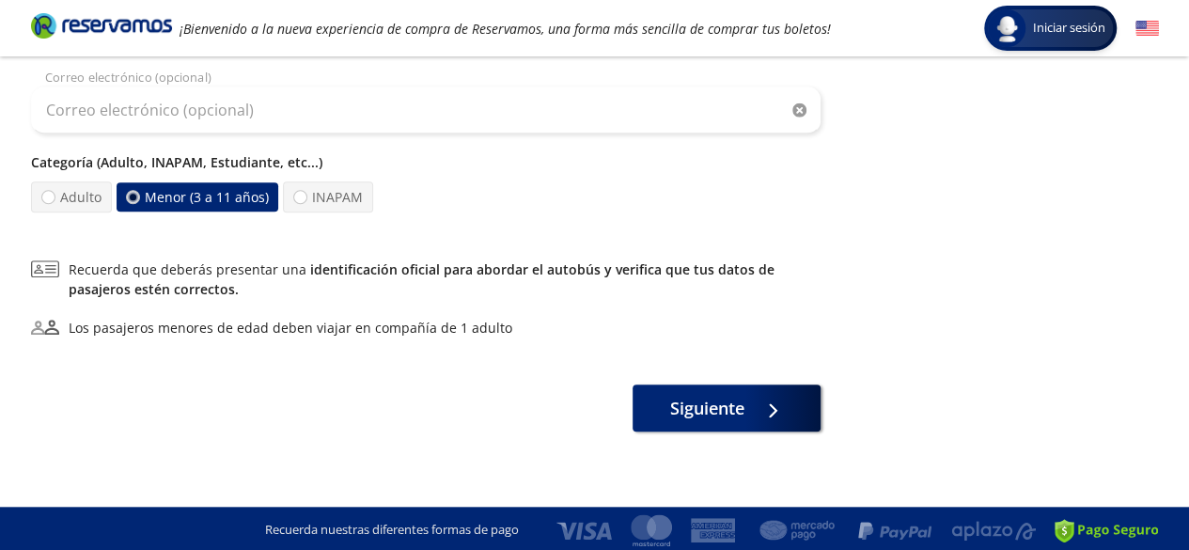
scroll to position [629, 0]
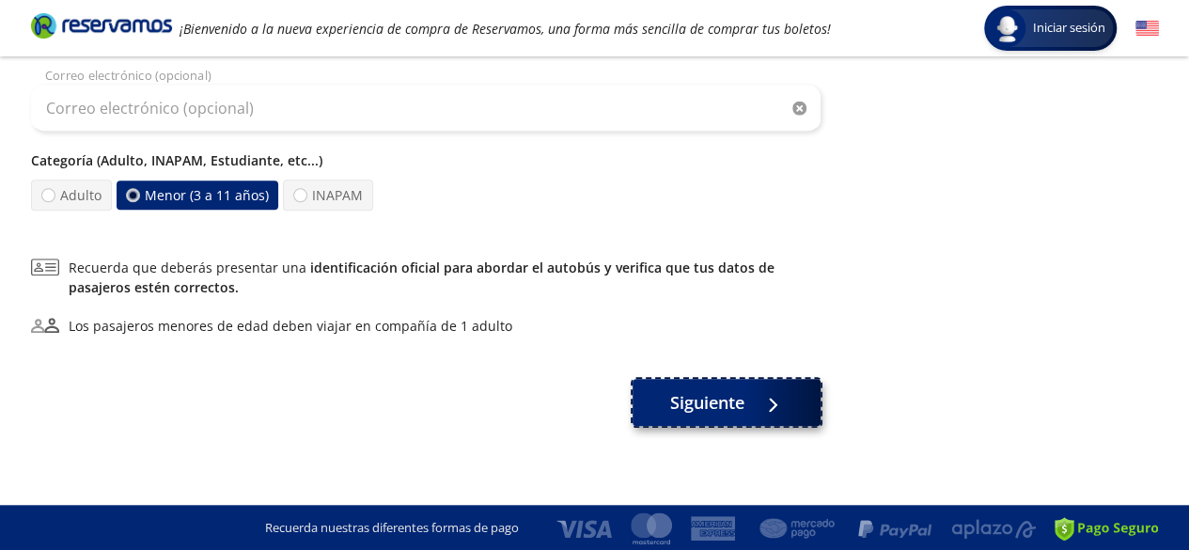
click at [680, 396] on span "Siguiente" at bounding box center [707, 402] width 74 height 25
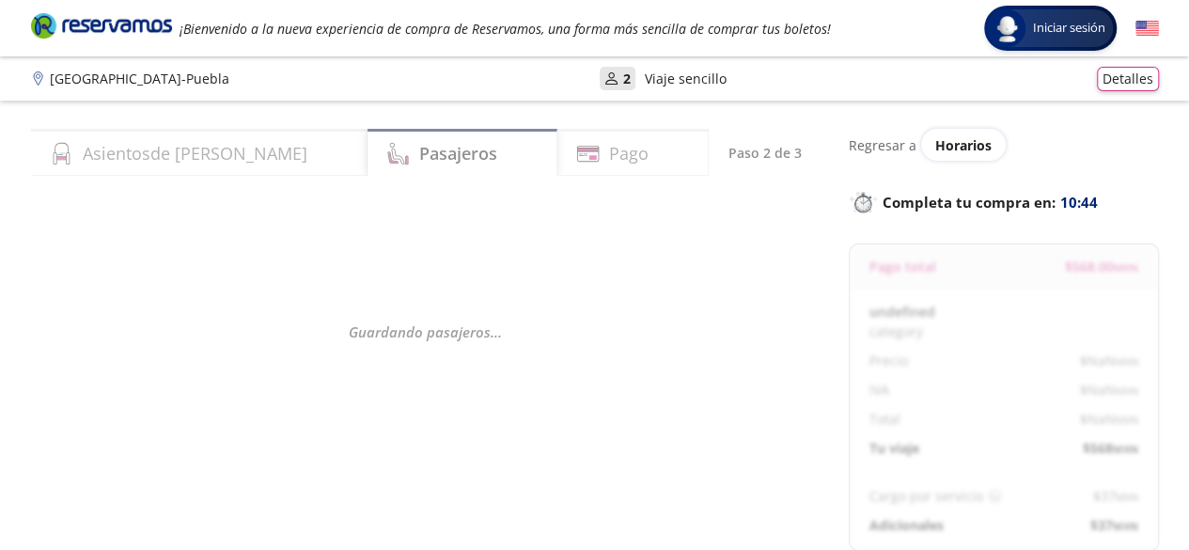
select select "MX"
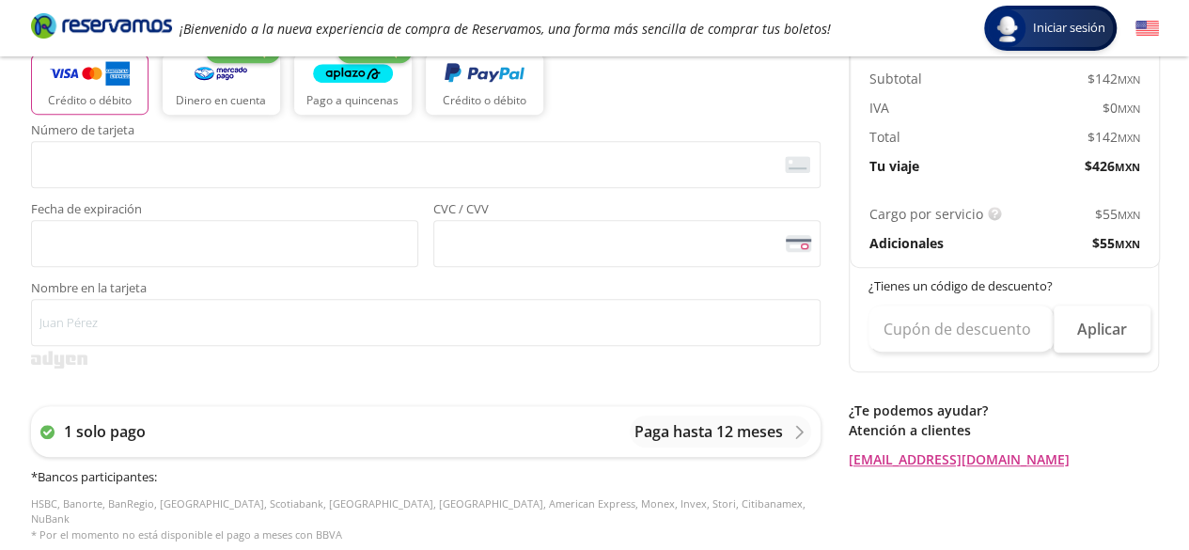
scroll to position [489, 0]
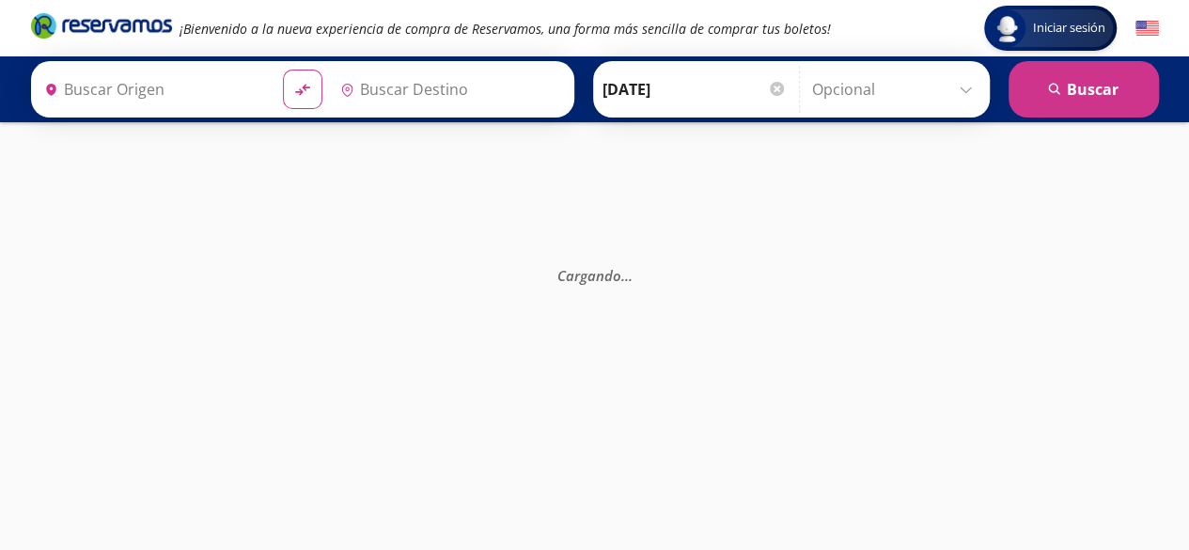
type input "[GEOGRAPHIC_DATA], [GEOGRAPHIC_DATA]"
type input "Central Autobuses Capu, [GEOGRAPHIC_DATA]"
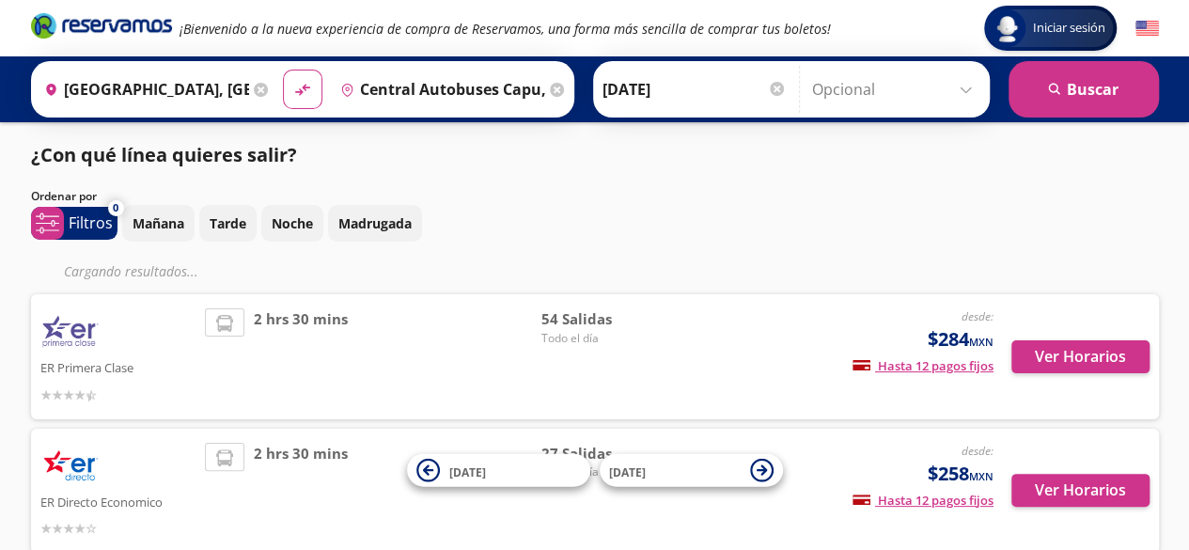
scroll to position [113, 0]
